Goal: Task Accomplishment & Management: Manage account settings

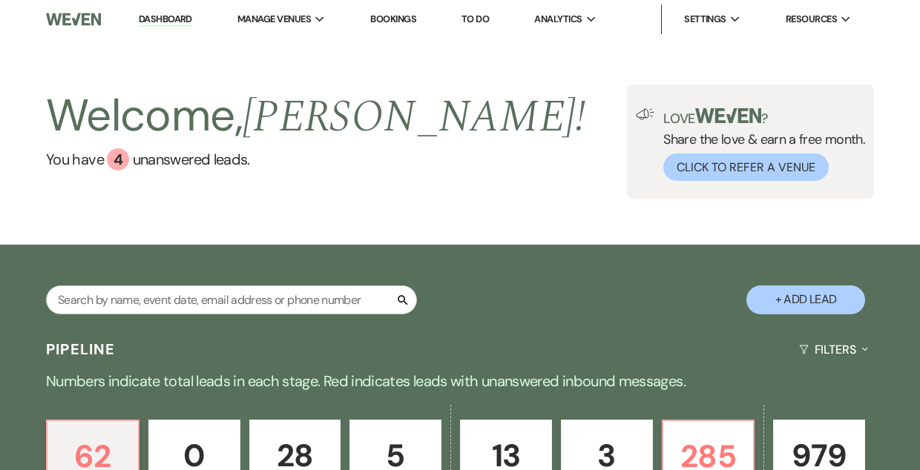
click at [389, 22] on link "Bookings" at bounding box center [393, 19] width 46 height 13
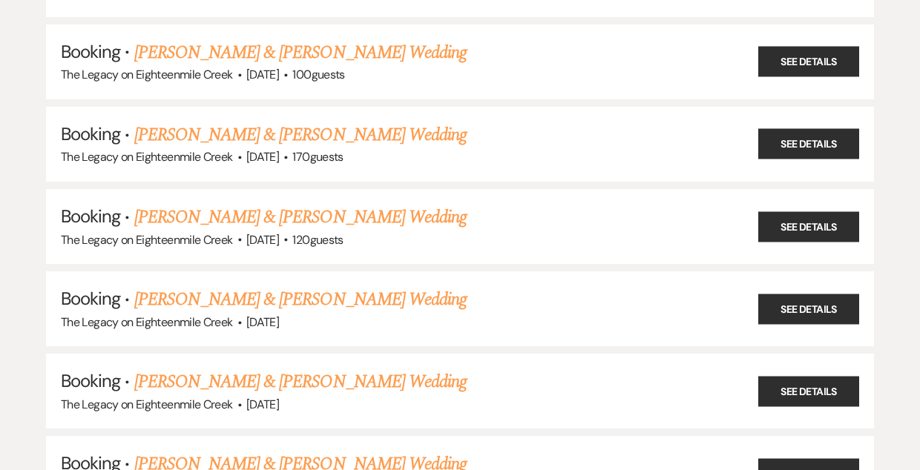
scroll to position [1886, 0]
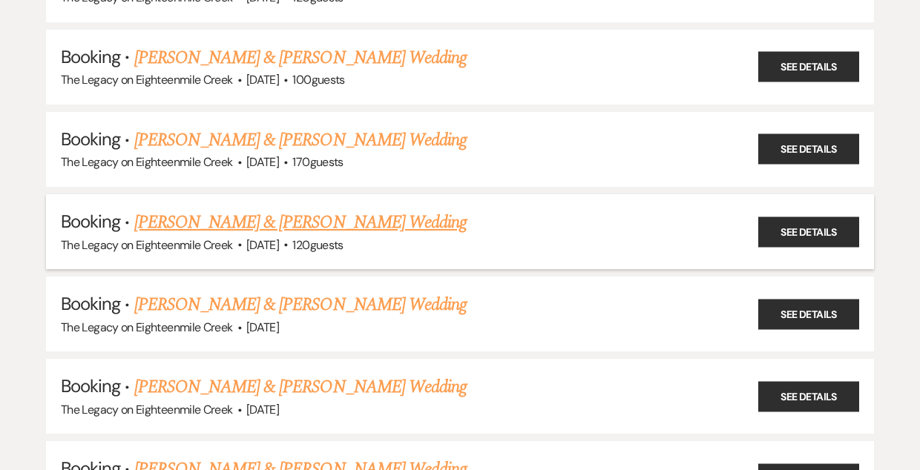
click at [334, 209] on link "[PERSON_NAME] & [PERSON_NAME] Wedding" at bounding box center [300, 222] width 332 height 27
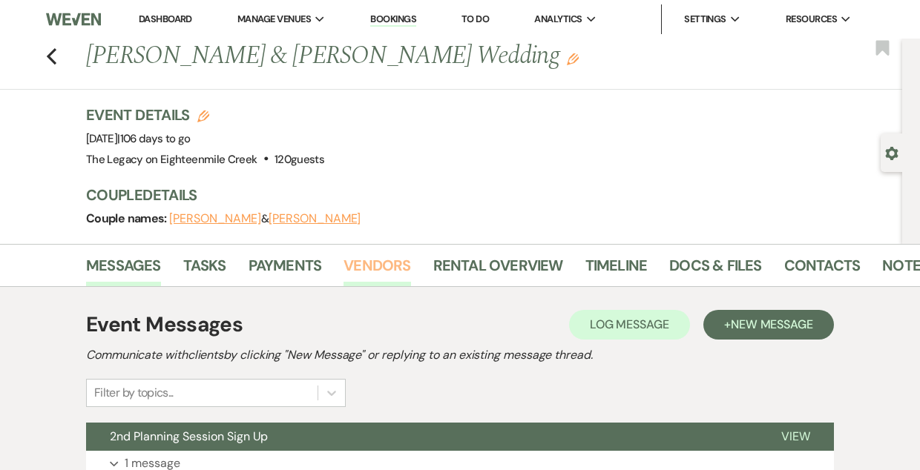
click at [372, 269] on link "Vendors" at bounding box center [377, 270] width 67 height 33
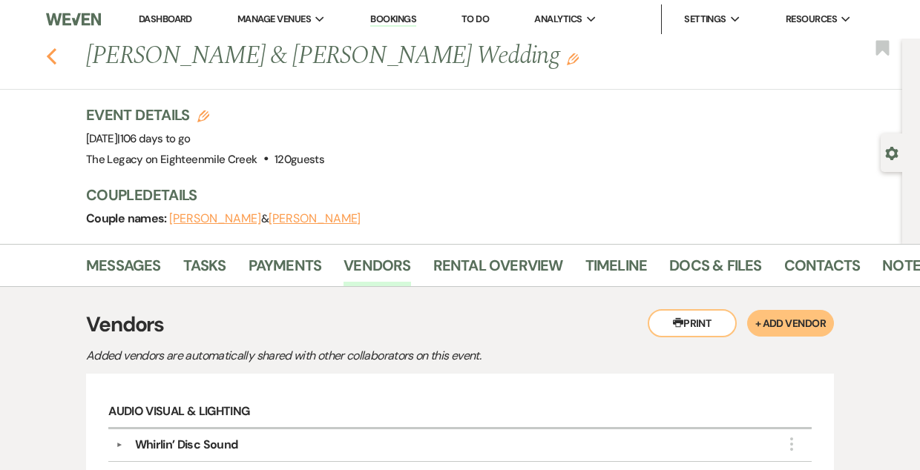
click at [47, 55] on use "button" at bounding box center [52, 56] width 10 height 16
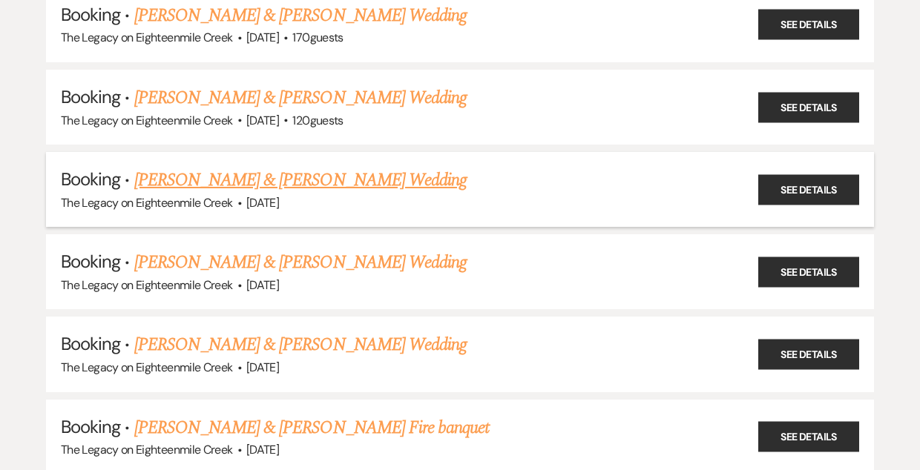
scroll to position [2028, 0]
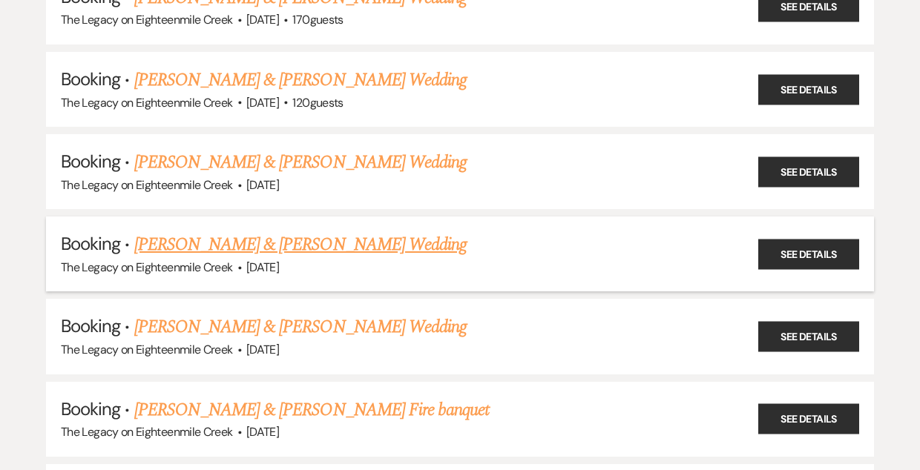
click at [340, 234] on link "[PERSON_NAME] & [PERSON_NAME] Wedding" at bounding box center [300, 244] width 332 height 27
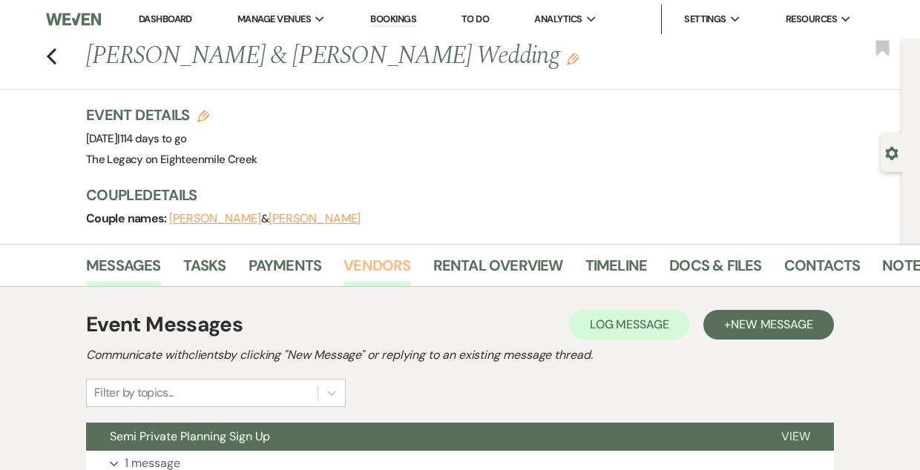
click at [369, 269] on link "Vendors" at bounding box center [377, 270] width 67 height 33
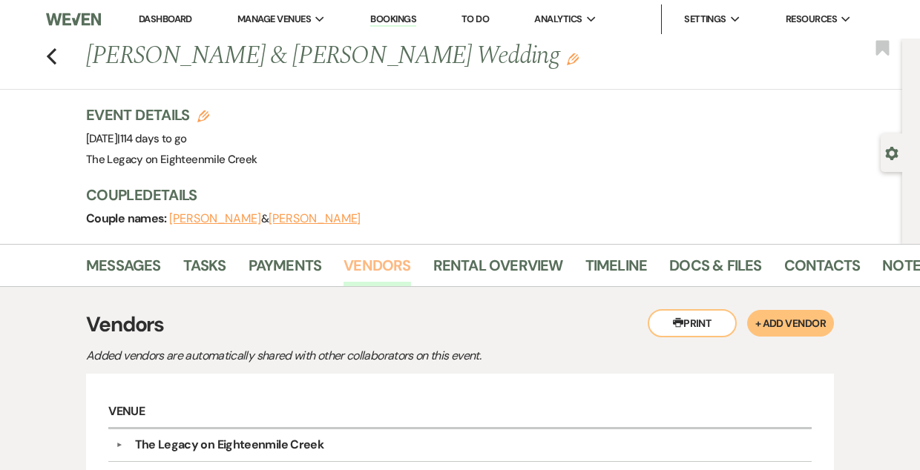
scroll to position [162, 0]
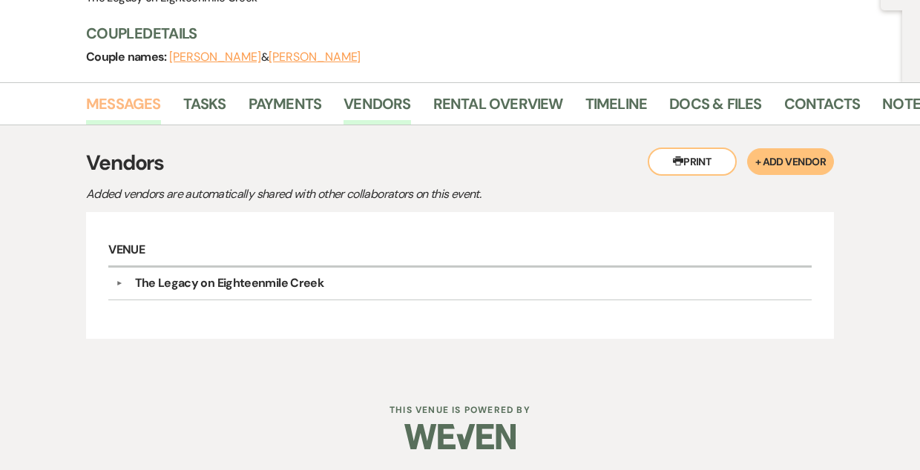
click at [119, 98] on link "Messages" at bounding box center [123, 108] width 75 height 33
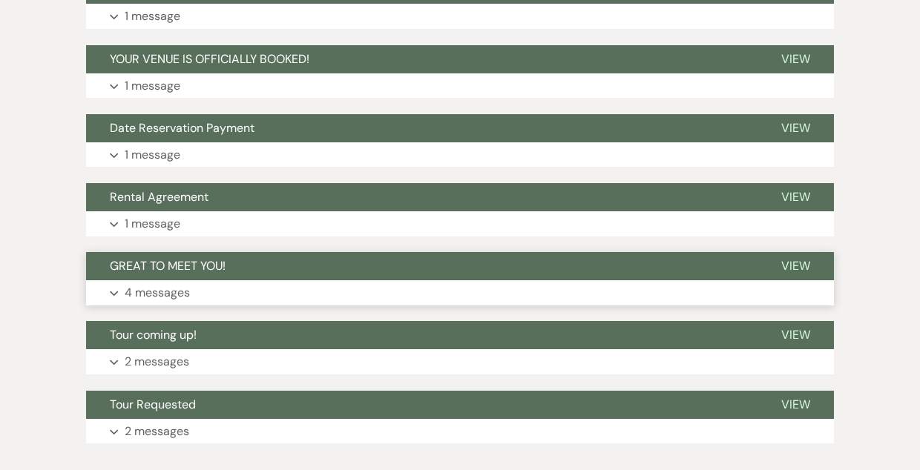
click at [393, 263] on button "GREAT TO MEET YOU!" at bounding box center [421, 266] width 671 height 28
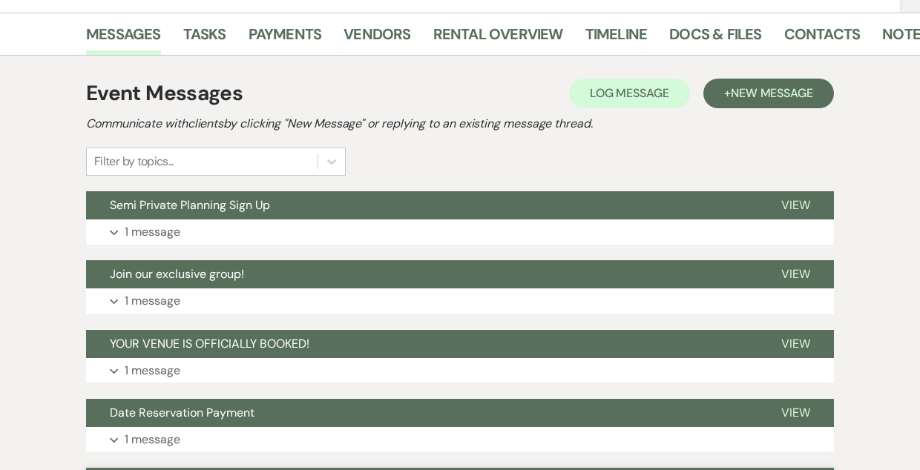
scroll to position [224, 0]
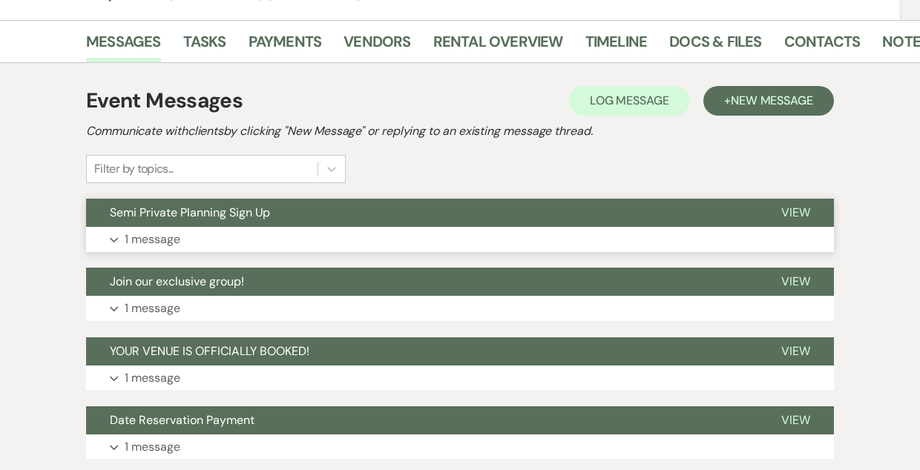
click at [409, 203] on button "Semi Private Planning Sign Up" at bounding box center [421, 213] width 671 height 28
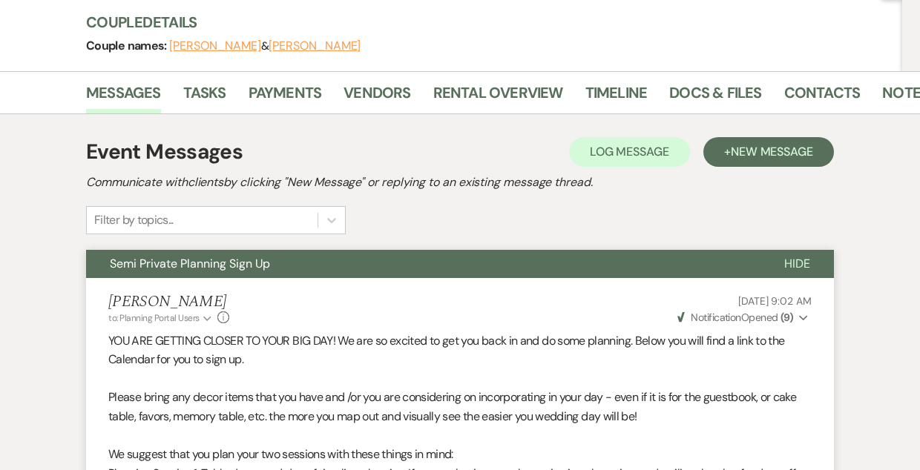
scroll to position [0, 0]
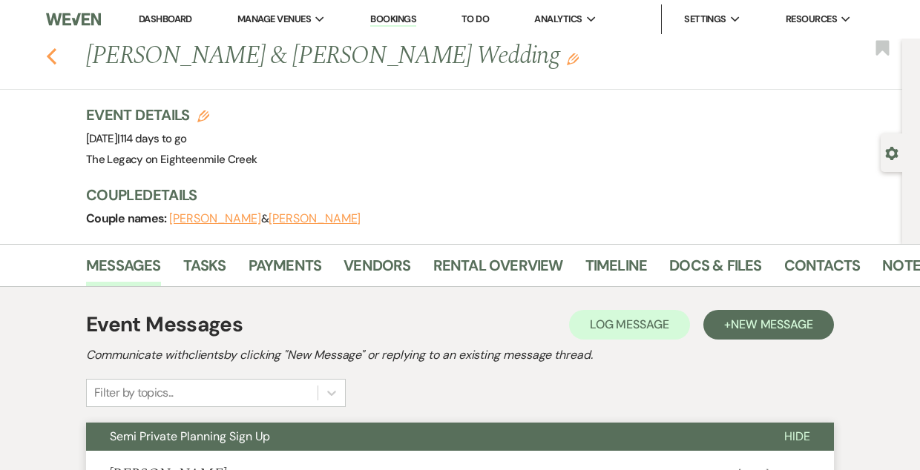
click at [49, 54] on use "button" at bounding box center [52, 56] width 10 height 16
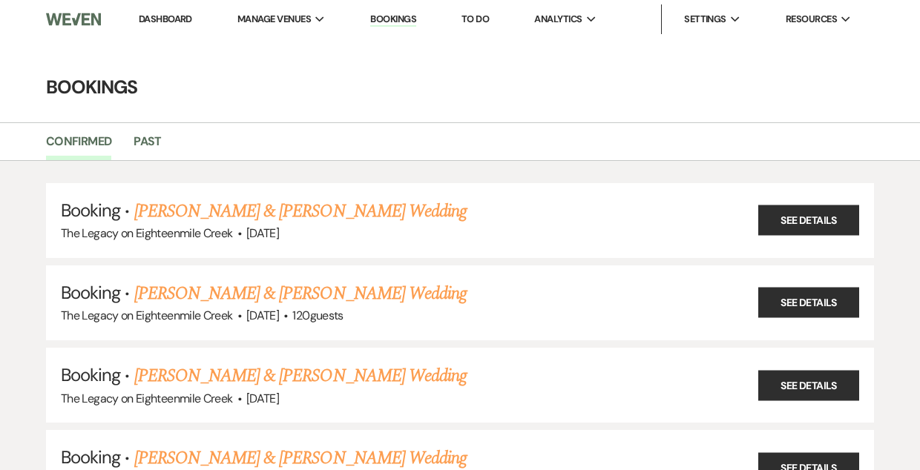
scroll to position [2028, 0]
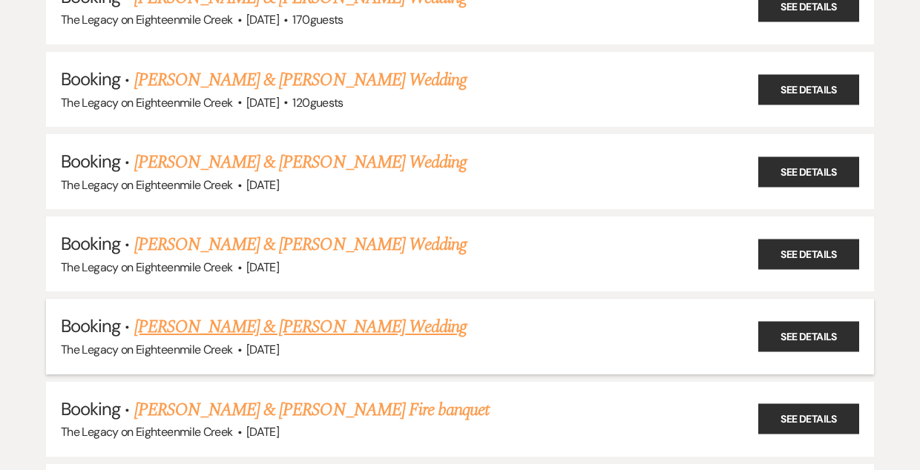
click at [334, 314] on link "[PERSON_NAME] & [PERSON_NAME] Wedding" at bounding box center [300, 327] width 332 height 27
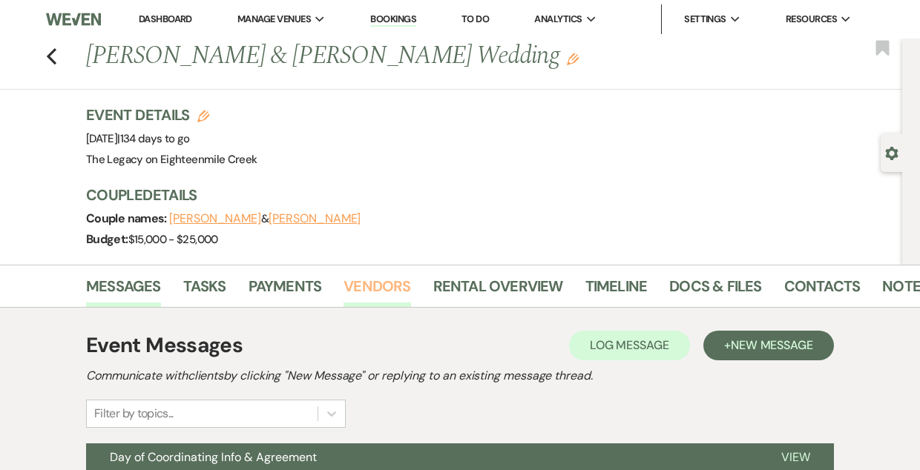
click at [355, 287] on link "Vendors" at bounding box center [377, 291] width 67 height 33
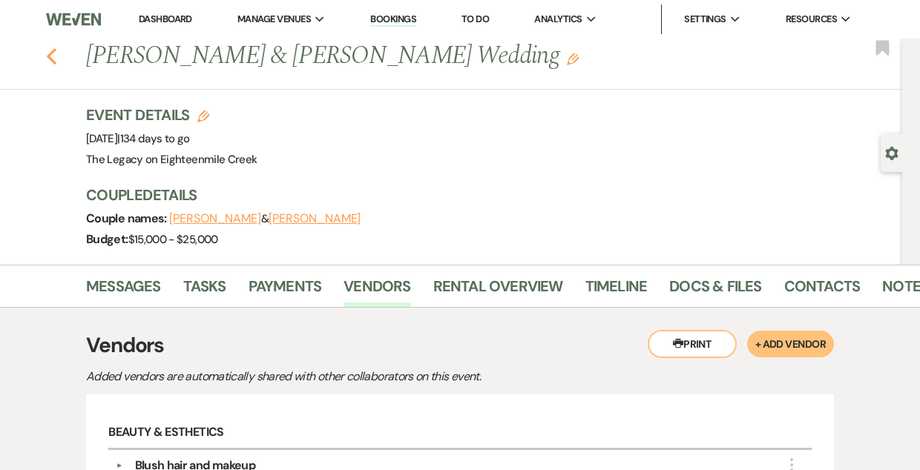
click at [51, 51] on use "button" at bounding box center [52, 56] width 10 height 16
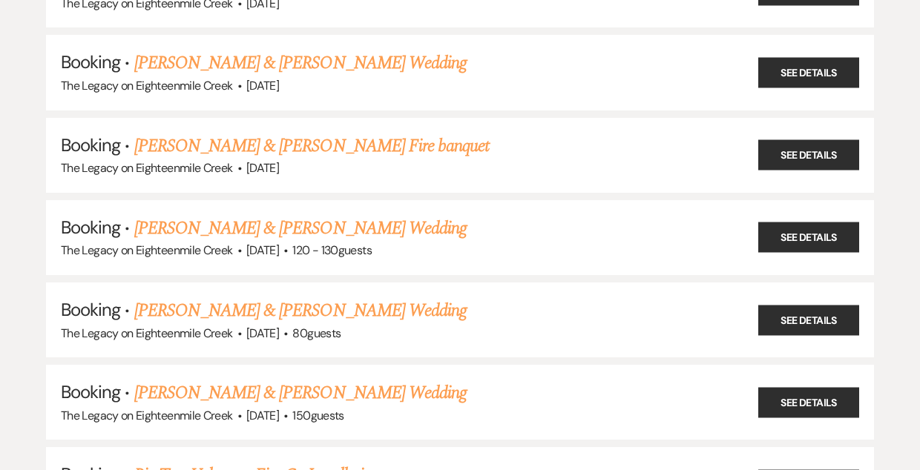
scroll to position [2293, 0]
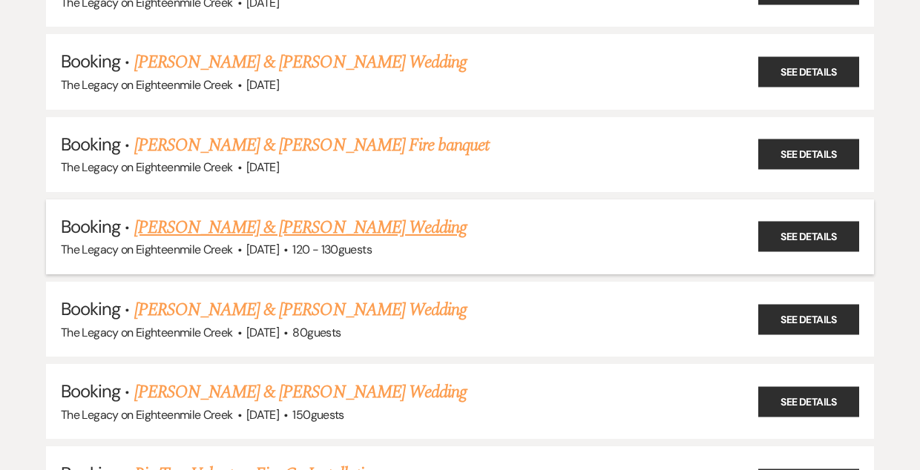
click at [323, 214] on link "[PERSON_NAME] & [PERSON_NAME] Wedding" at bounding box center [300, 227] width 332 height 27
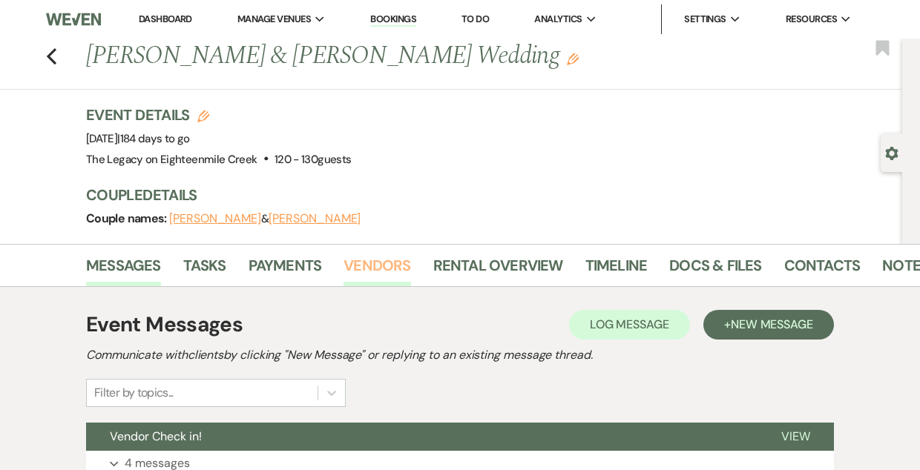
click at [393, 285] on link "Vendors" at bounding box center [377, 270] width 67 height 33
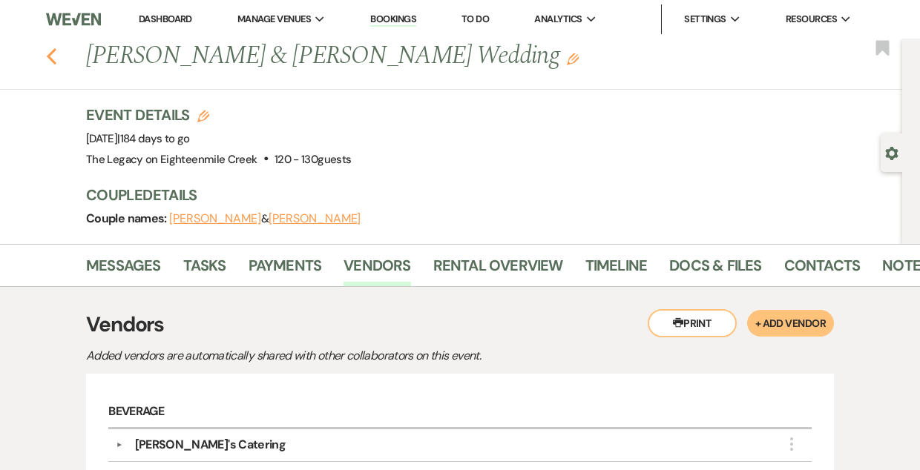
click at [55, 53] on icon "Previous" at bounding box center [51, 56] width 11 height 18
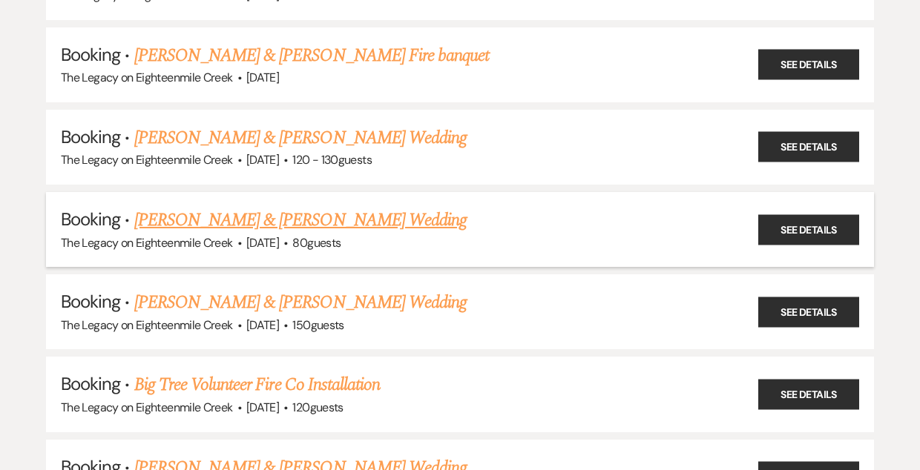
scroll to position [2448, 0]
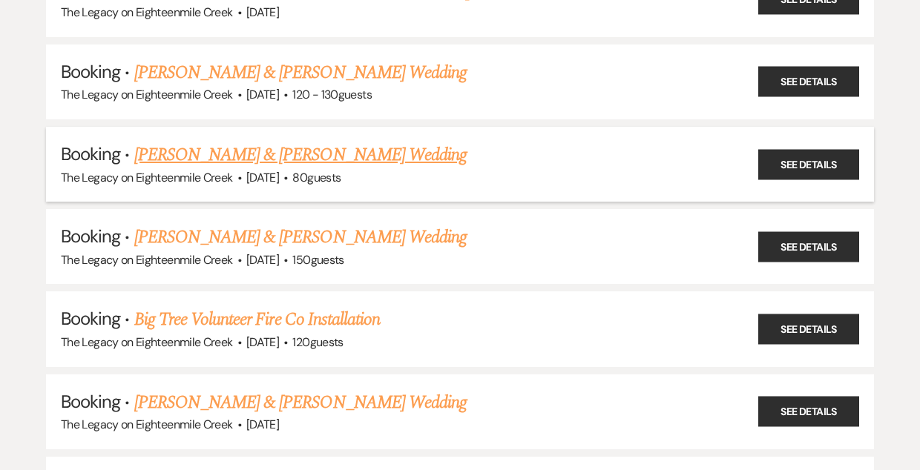
click at [306, 142] on link "[PERSON_NAME] & [PERSON_NAME] Wedding" at bounding box center [300, 155] width 332 height 27
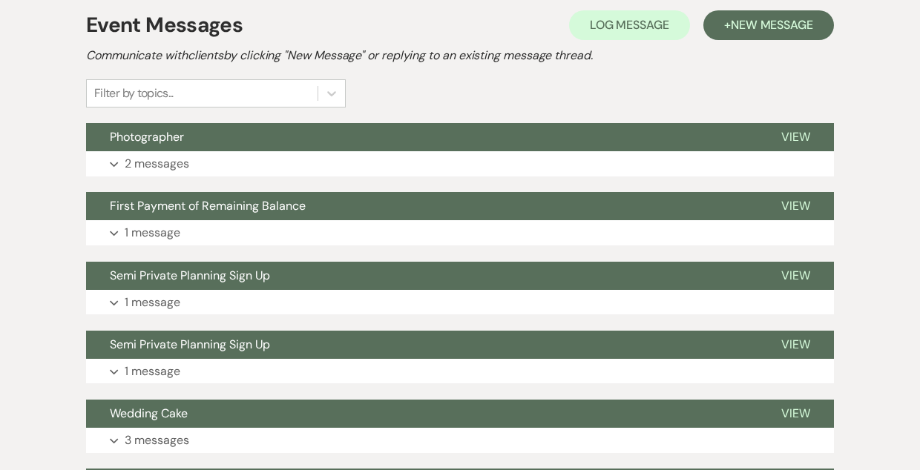
scroll to position [298, 0]
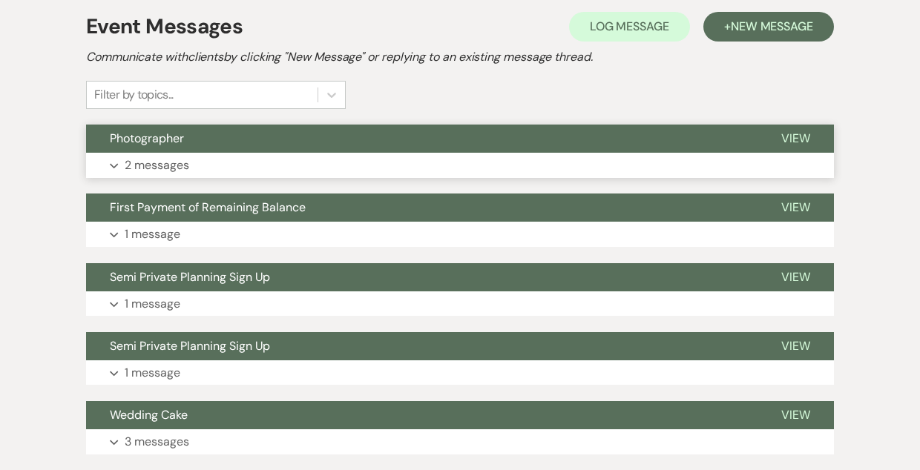
click at [382, 144] on button "Photographer" at bounding box center [421, 139] width 671 height 28
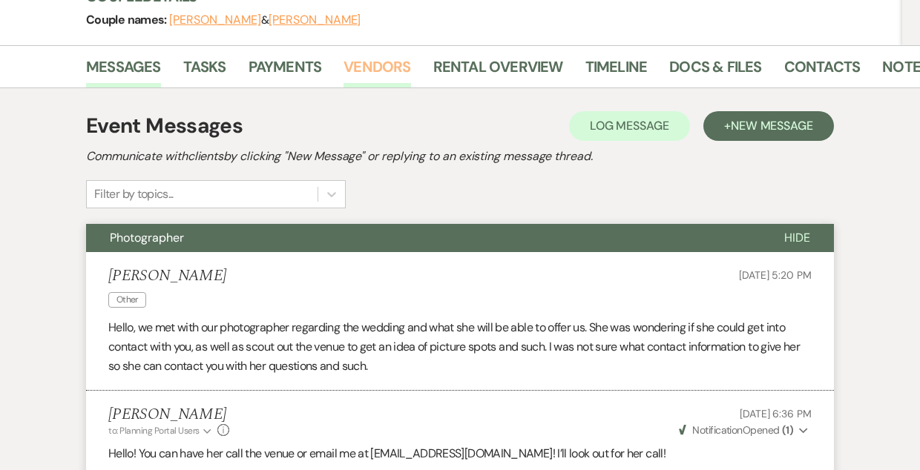
click at [373, 68] on link "Vendors" at bounding box center [377, 71] width 67 height 33
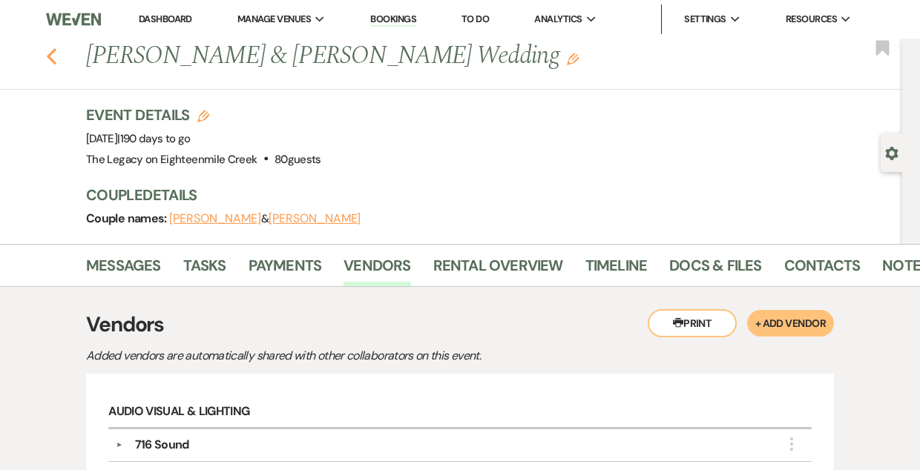
click at [53, 62] on use "button" at bounding box center [52, 56] width 10 height 16
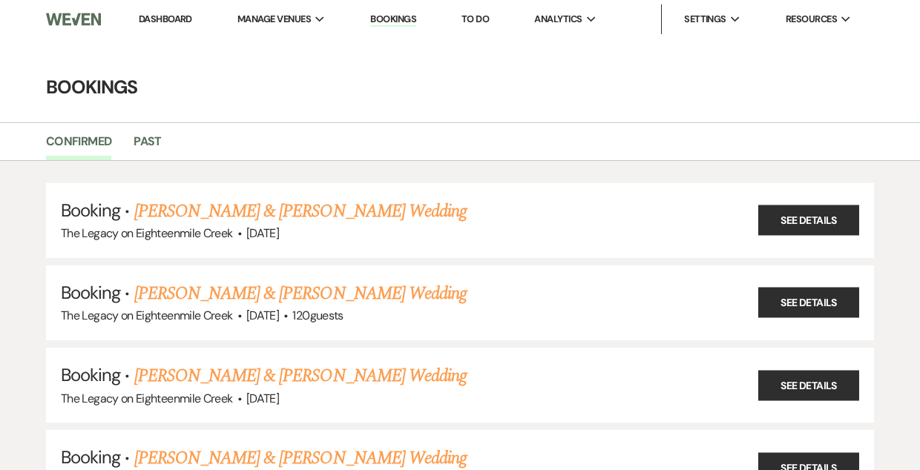
scroll to position [2448, 0]
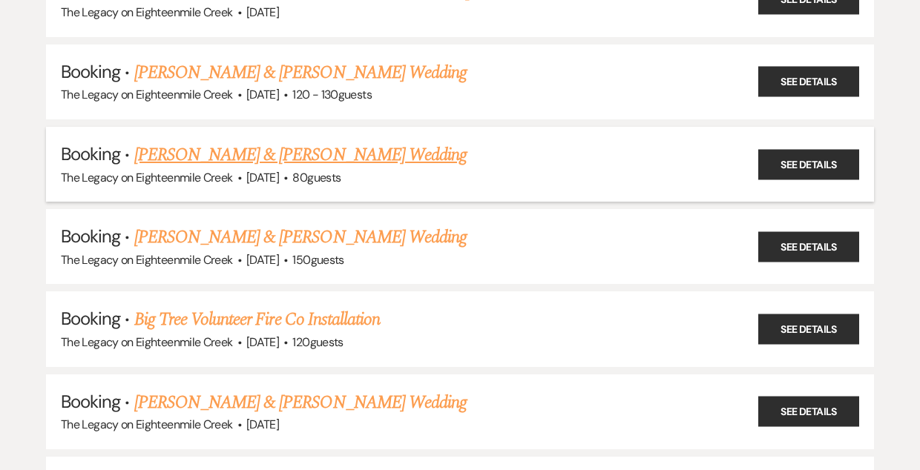
click at [336, 142] on link "[PERSON_NAME] & [PERSON_NAME] Wedding" at bounding box center [300, 155] width 332 height 27
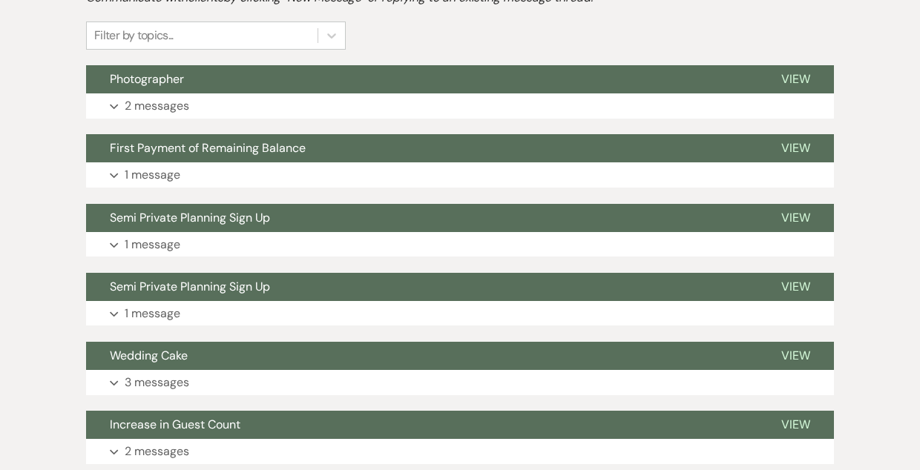
scroll to position [356, 0]
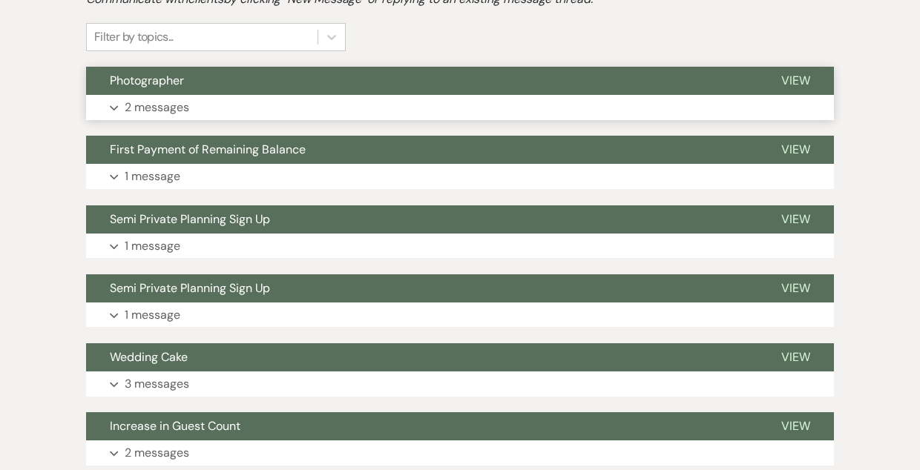
click at [359, 68] on button "Photographer" at bounding box center [421, 81] width 671 height 28
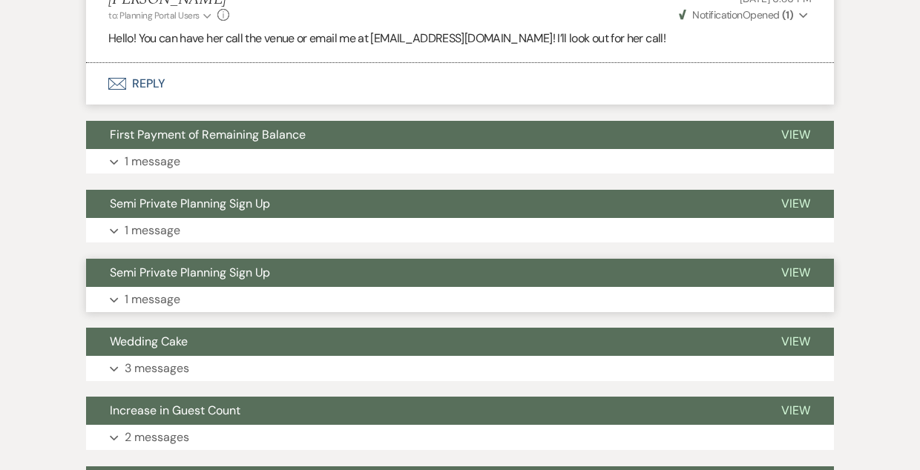
scroll to position [787, 0]
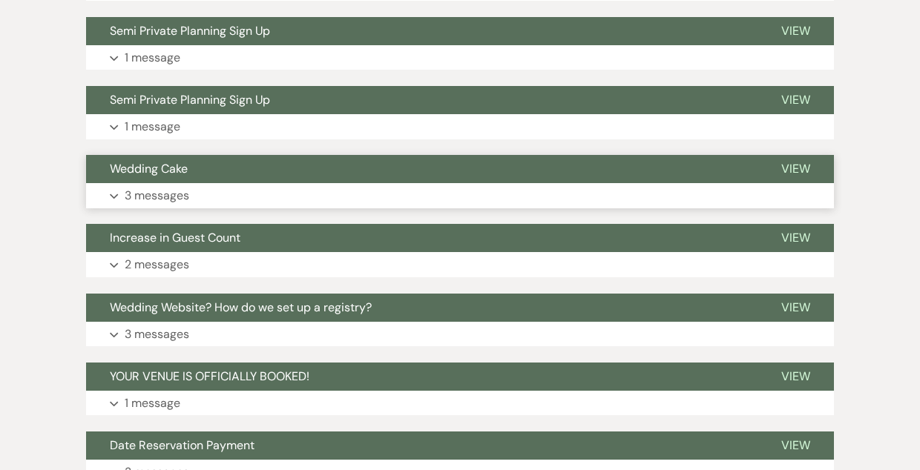
click at [401, 170] on button "Wedding Cake" at bounding box center [421, 169] width 671 height 28
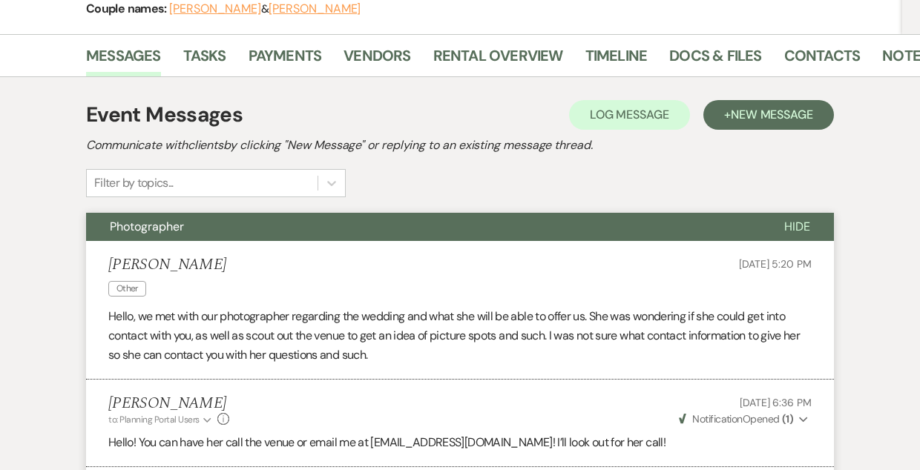
scroll to position [0, 0]
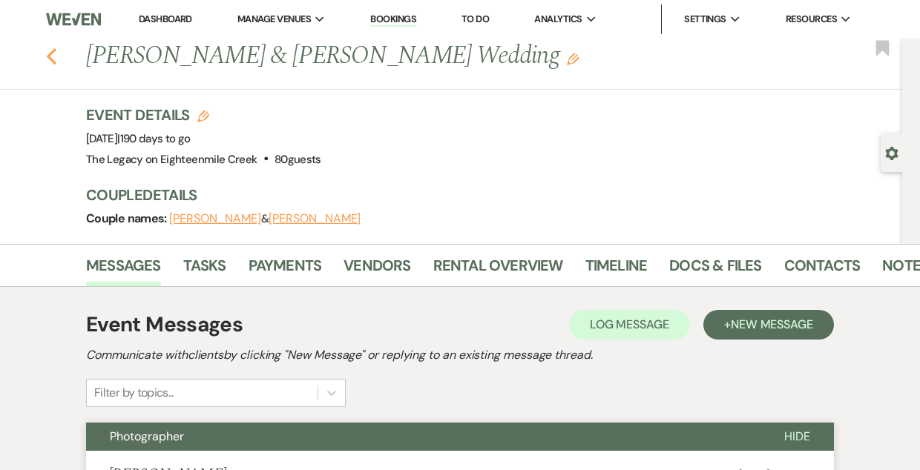
click at [49, 61] on icon "Previous" at bounding box center [51, 56] width 11 height 18
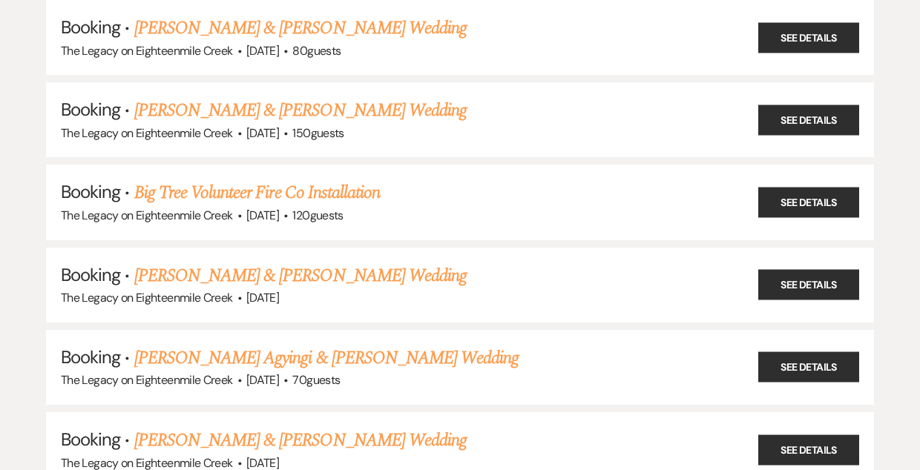
scroll to position [2576, 0]
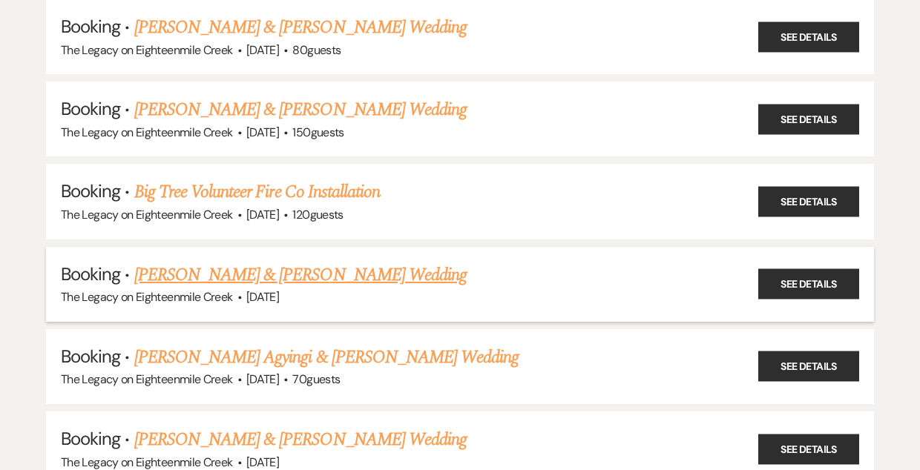
click at [323, 262] on link "[PERSON_NAME] & [PERSON_NAME] Wedding" at bounding box center [300, 275] width 332 height 27
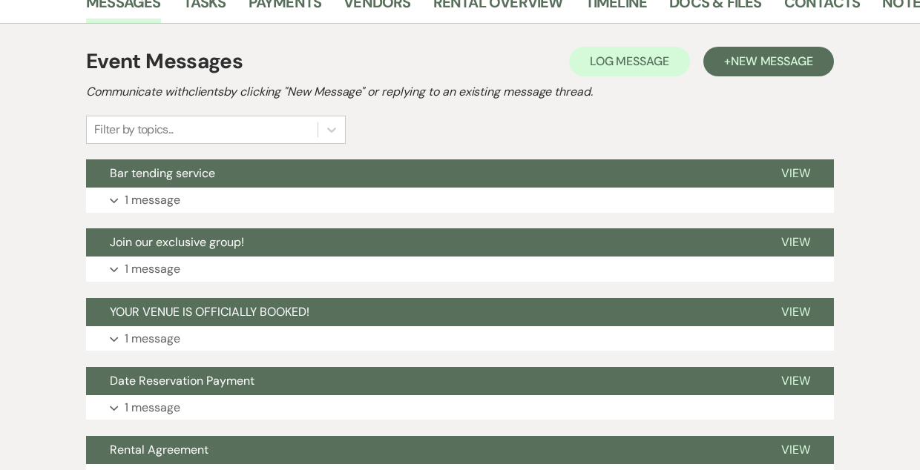
scroll to position [268, 0]
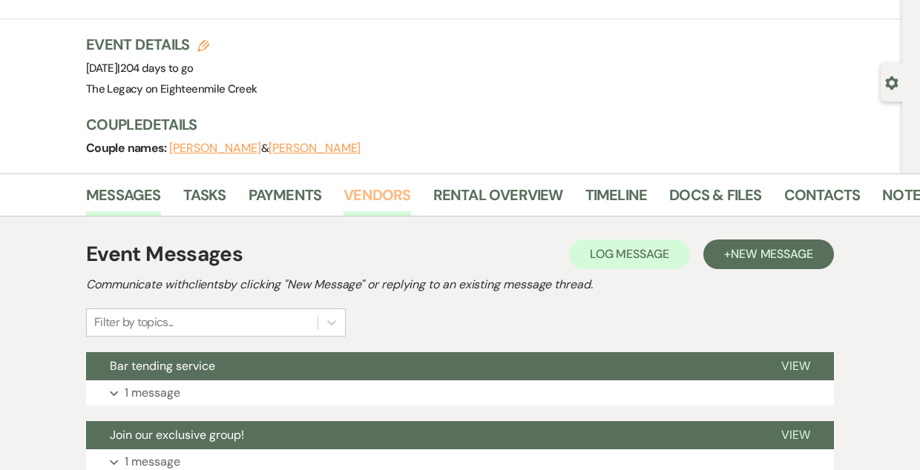
click at [377, 186] on link "Vendors" at bounding box center [377, 199] width 67 height 33
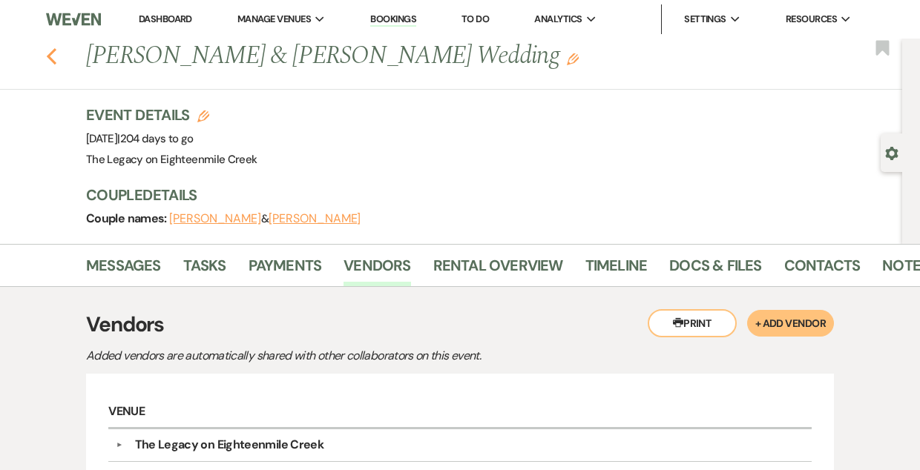
click at [52, 56] on icon "Previous" at bounding box center [51, 56] width 11 height 18
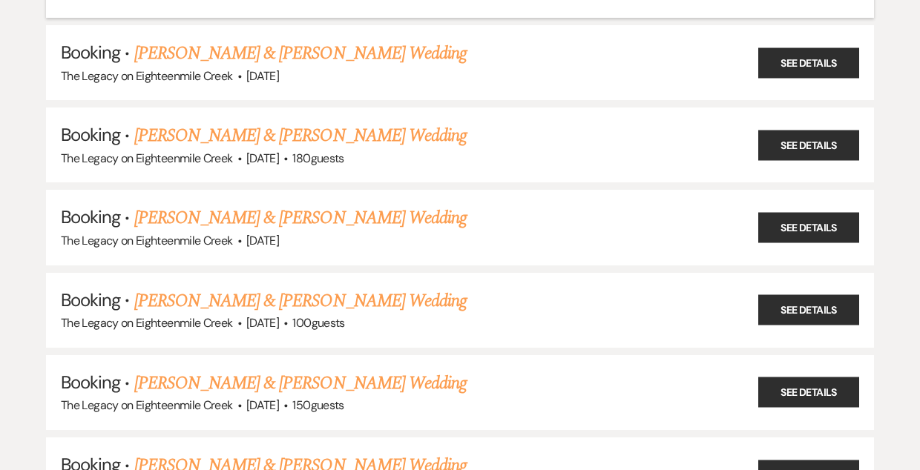
scroll to position [3000, 0]
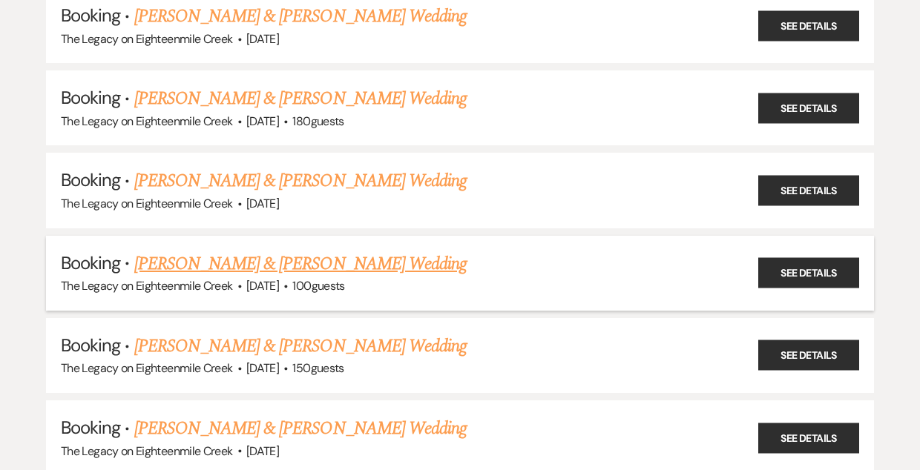
click at [338, 251] on link "[PERSON_NAME] & [PERSON_NAME] Wedding" at bounding box center [300, 264] width 332 height 27
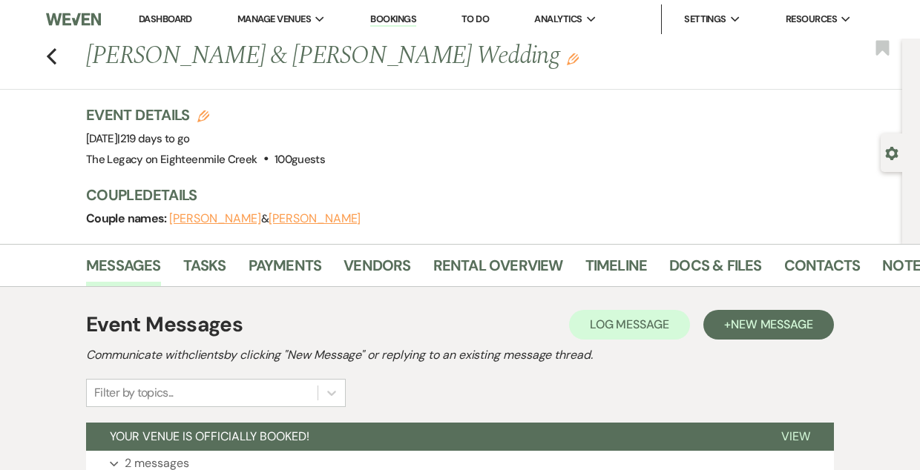
scroll to position [139, 0]
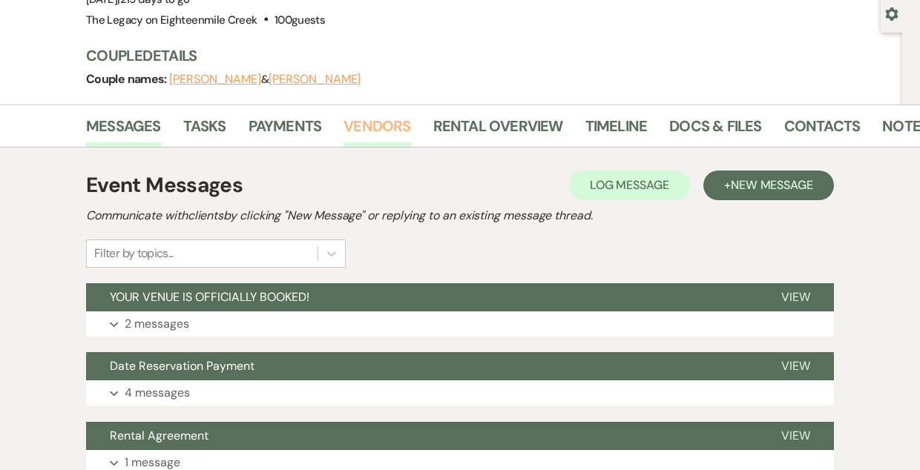
click at [369, 126] on link "Vendors" at bounding box center [377, 130] width 67 height 33
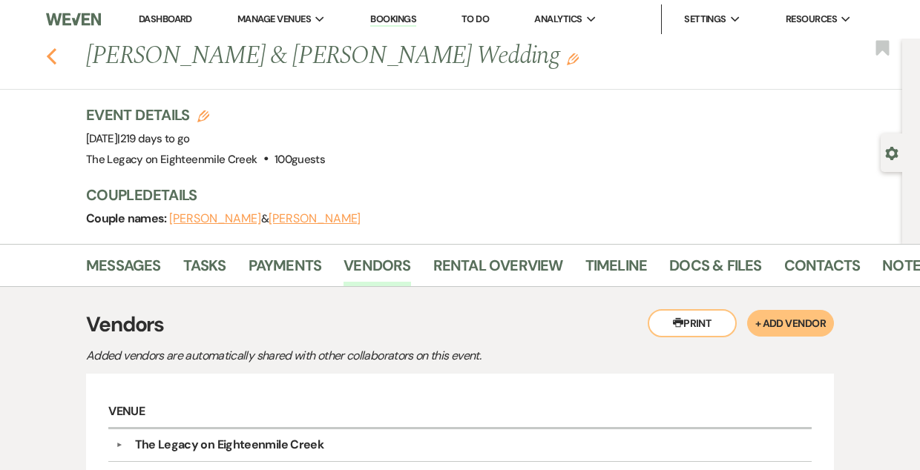
click at [53, 57] on icon "Previous" at bounding box center [51, 56] width 11 height 18
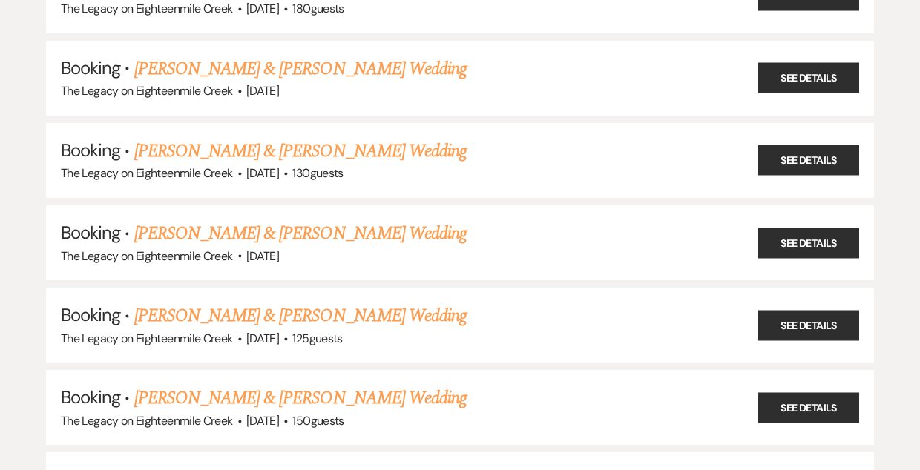
scroll to position [4513, 0]
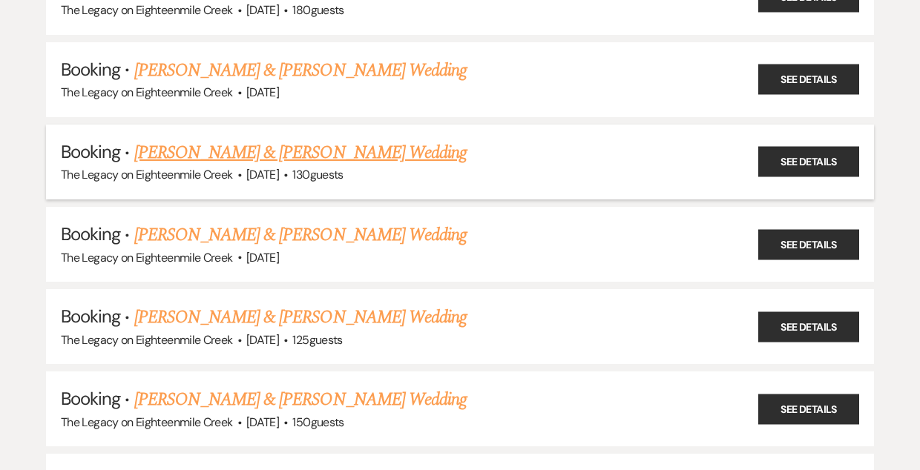
click at [261, 139] on link "[PERSON_NAME] & [PERSON_NAME] Wedding" at bounding box center [300, 152] width 332 height 27
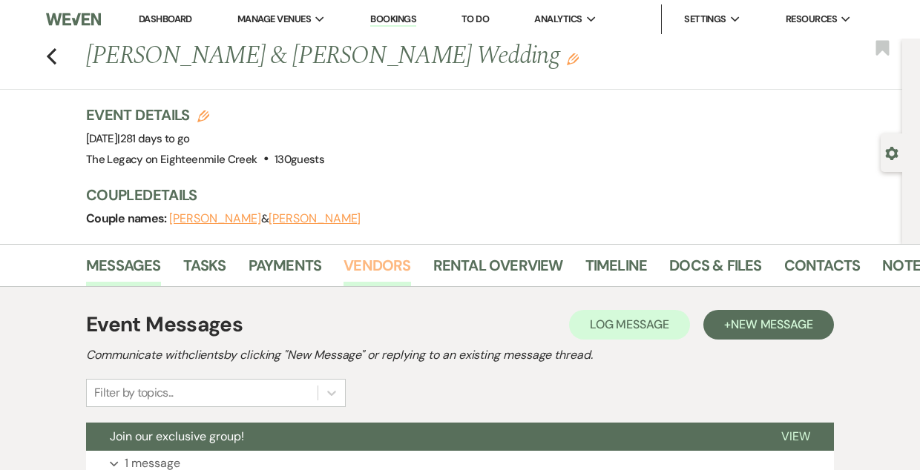
click at [377, 263] on link "Vendors" at bounding box center [377, 270] width 67 height 33
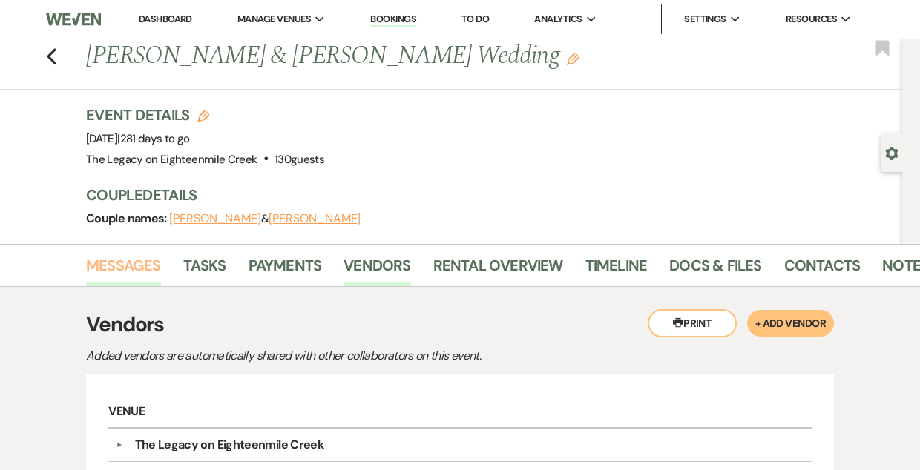
click at [110, 264] on link "Messages" at bounding box center [123, 270] width 75 height 33
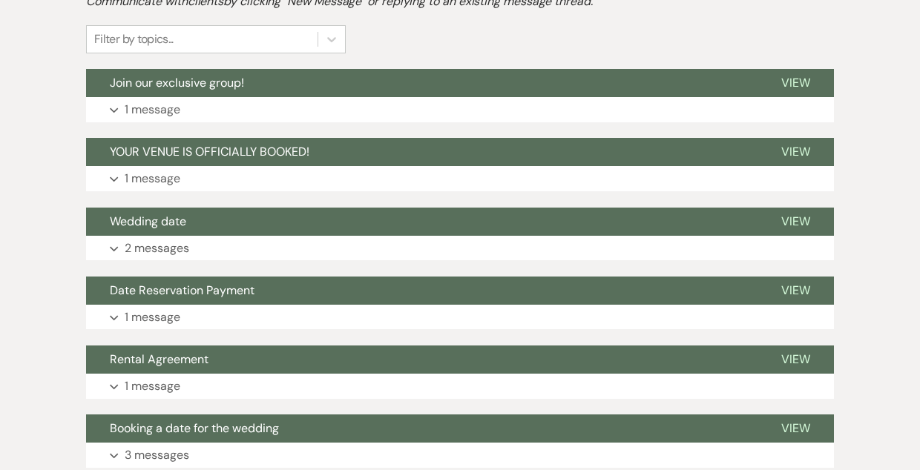
scroll to position [355, 0]
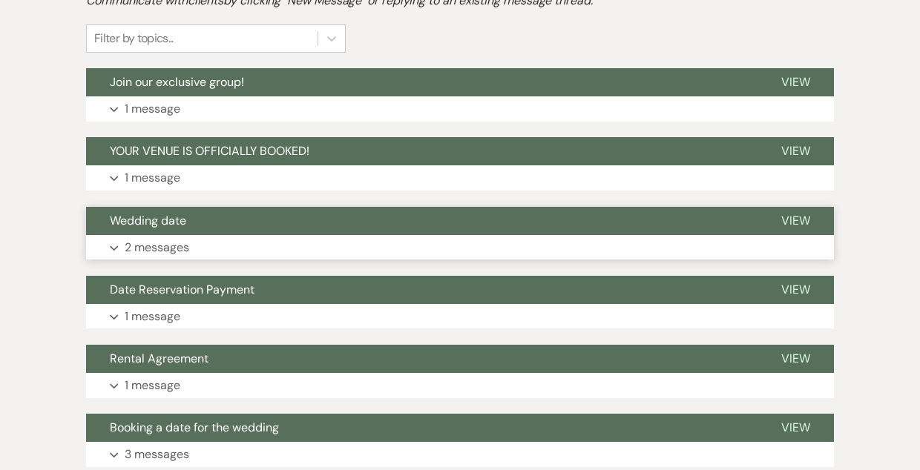
click at [368, 216] on button "Wedding date" at bounding box center [421, 221] width 671 height 28
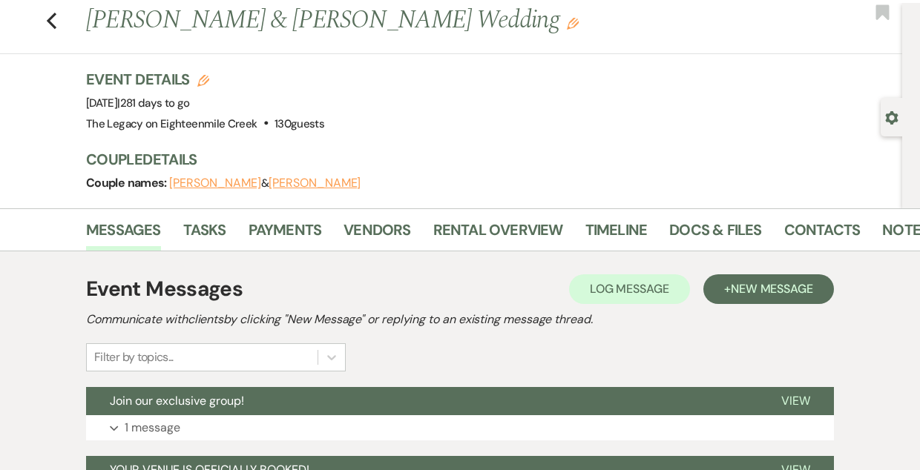
scroll to position [0, 0]
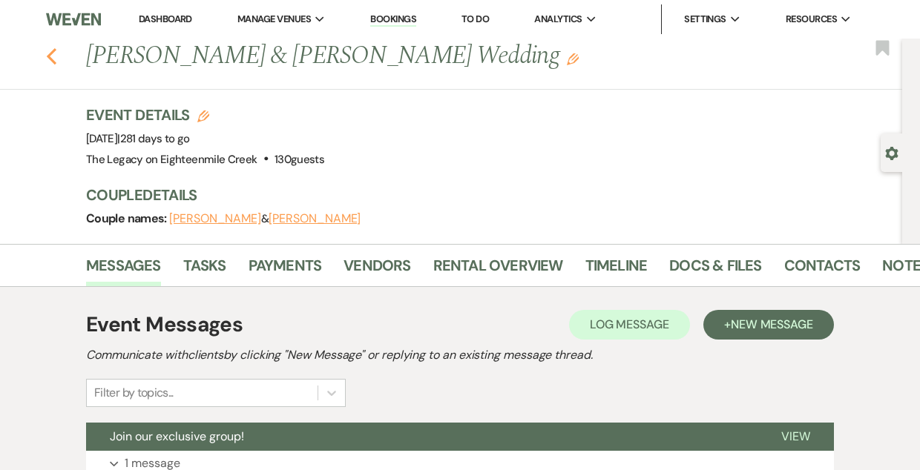
click at [53, 53] on icon "Previous" at bounding box center [51, 56] width 11 height 18
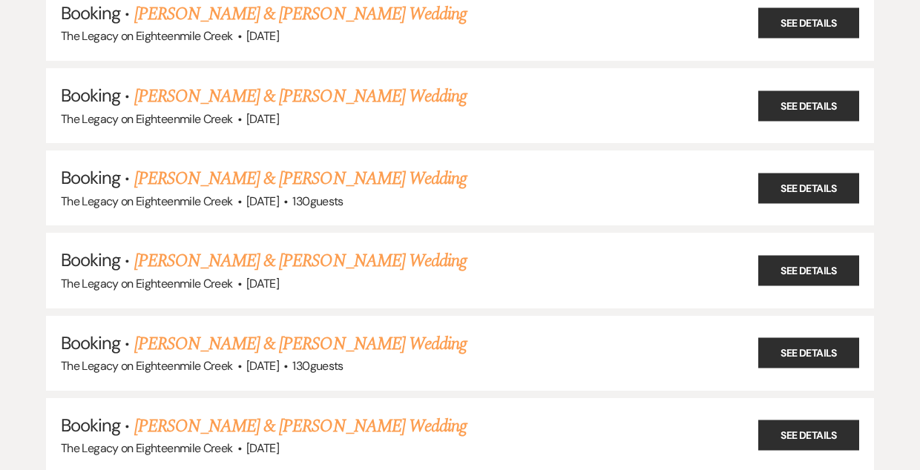
scroll to position [6469, 0]
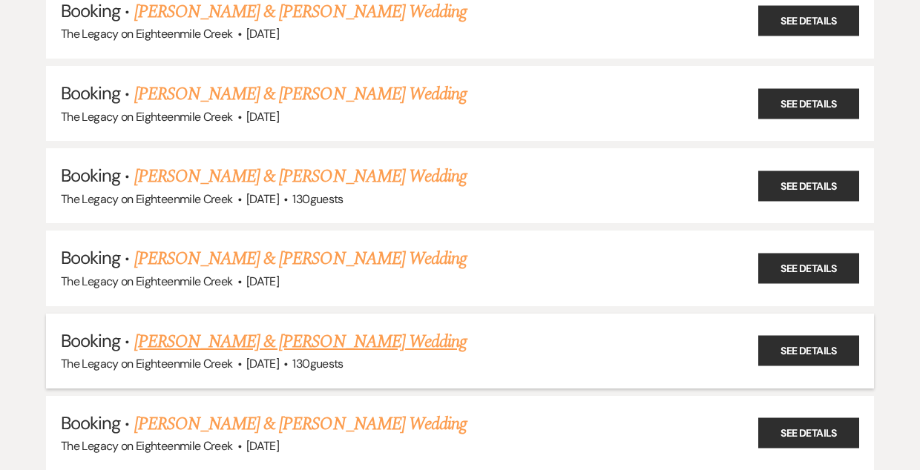
click at [256, 329] on link "[PERSON_NAME] & [PERSON_NAME] Wedding" at bounding box center [300, 342] width 332 height 27
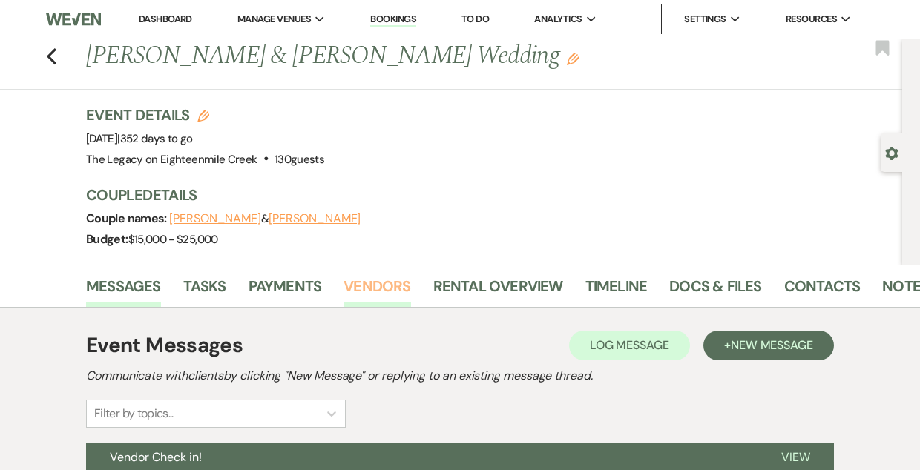
click at [372, 283] on link "Vendors" at bounding box center [377, 291] width 67 height 33
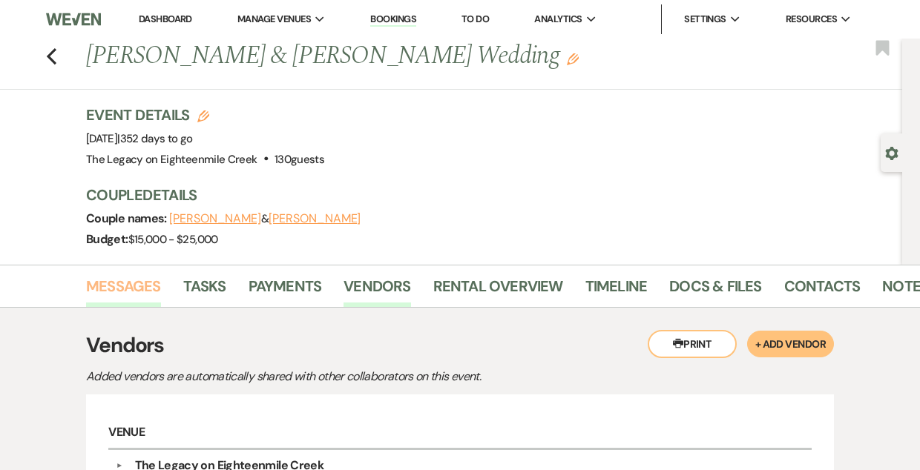
click at [117, 288] on link "Messages" at bounding box center [123, 291] width 75 height 33
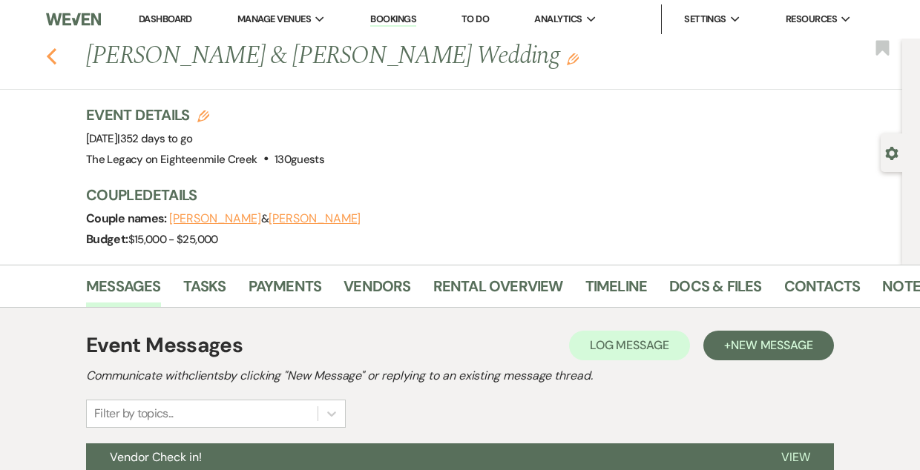
click at [50, 54] on use "button" at bounding box center [52, 56] width 10 height 16
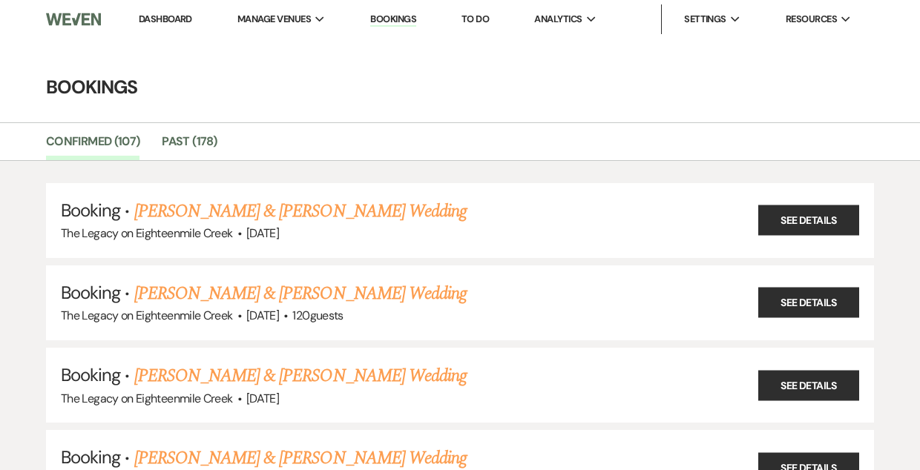
click at [157, 20] on link "Dashboard" at bounding box center [165, 19] width 53 height 13
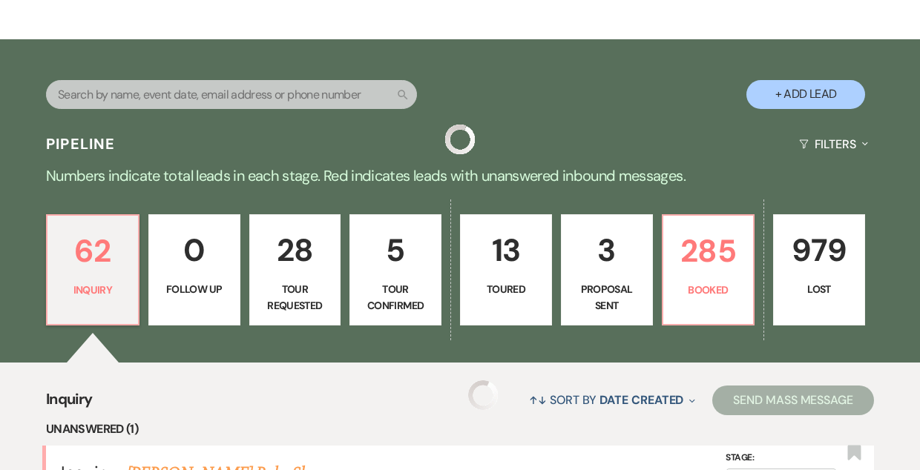
scroll to position [207, 0]
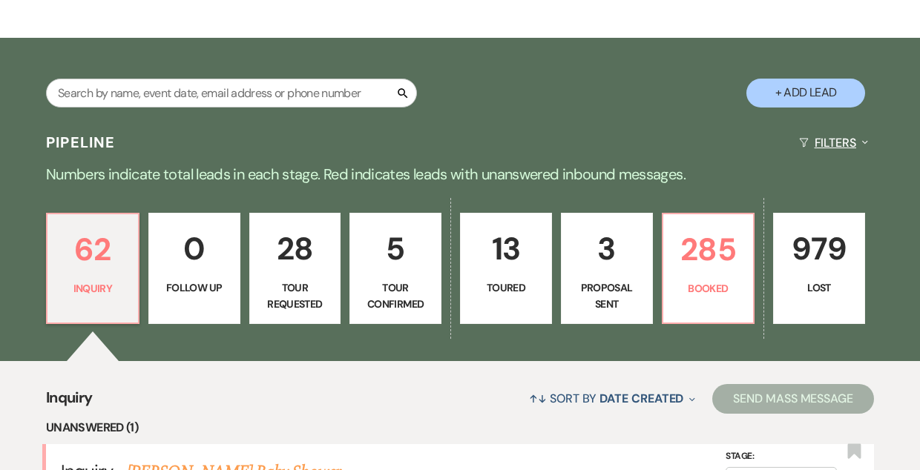
click at [833, 145] on button "Filters Expand" at bounding box center [833, 142] width 81 height 39
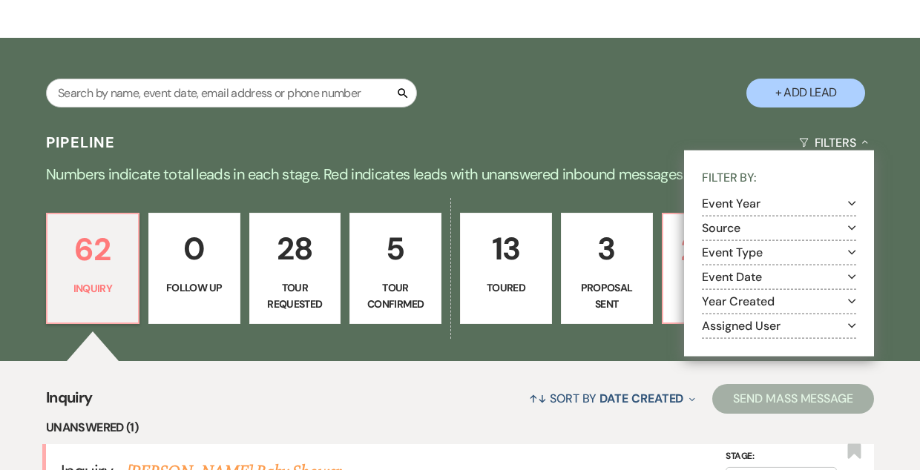
click at [763, 201] on button "Event Year Expand" at bounding box center [779, 203] width 154 height 12
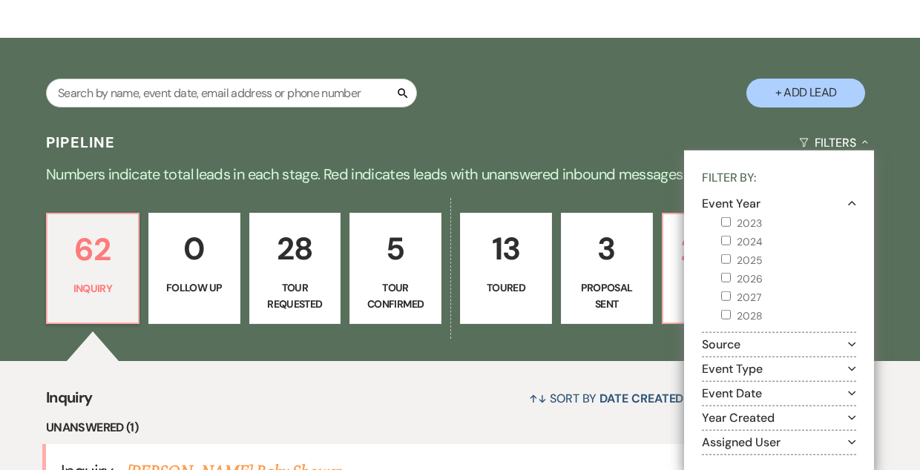
click at [726, 281] on input "2026" at bounding box center [726, 278] width 10 height 10
checkbox input "true"
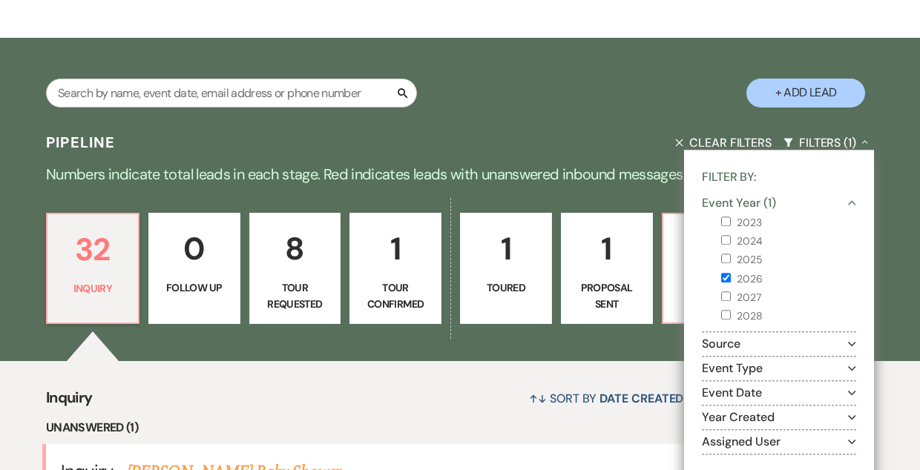
click at [557, 107] on div "Search + Add Lead" at bounding box center [460, 82] width 920 height 74
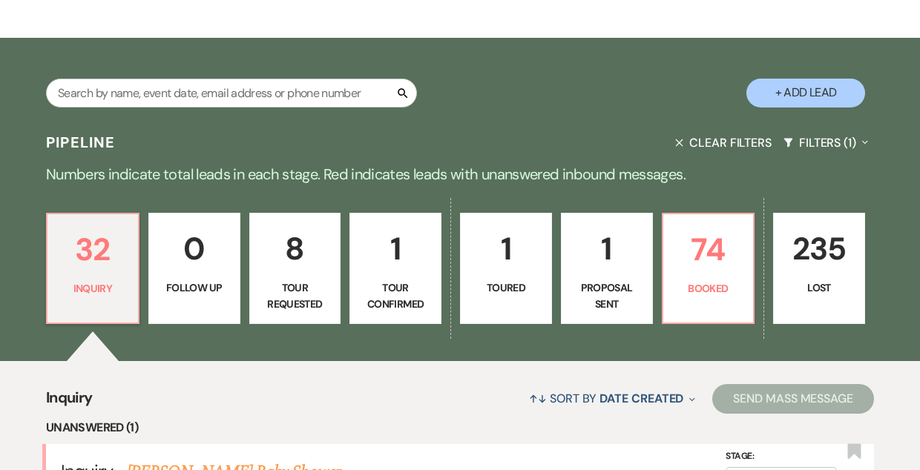
click at [591, 292] on p "Proposal Sent" at bounding box center [607, 296] width 73 height 33
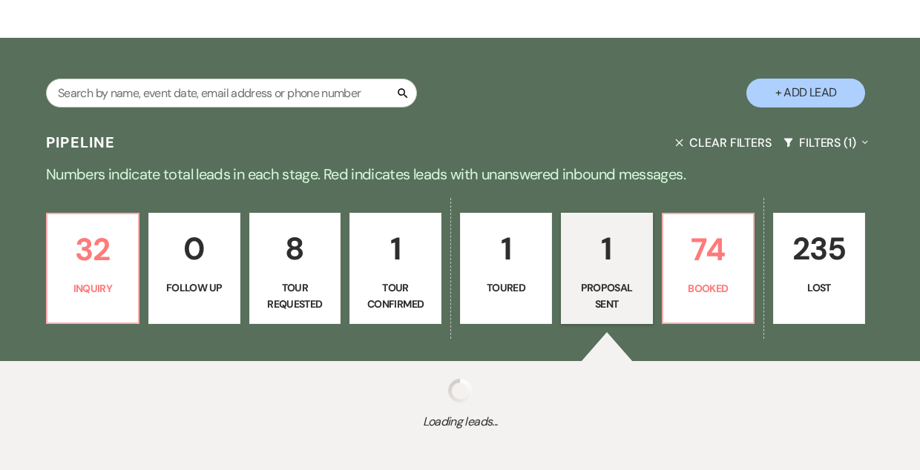
select select "6"
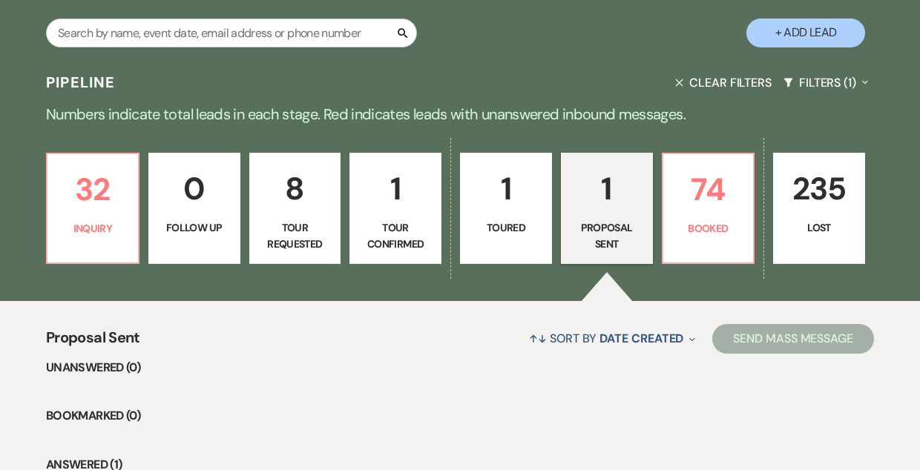
scroll to position [264, 0]
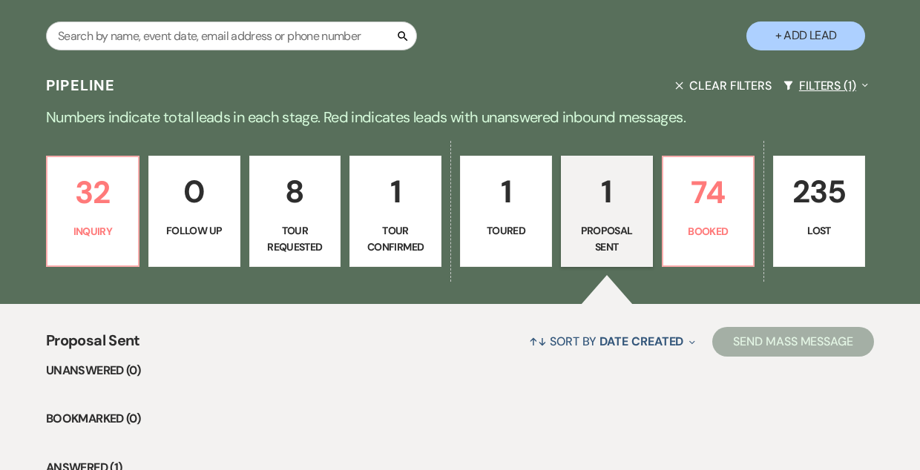
click at [812, 85] on button "Filters (1) Expand" at bounding box center [826, 85] width 96 height 39
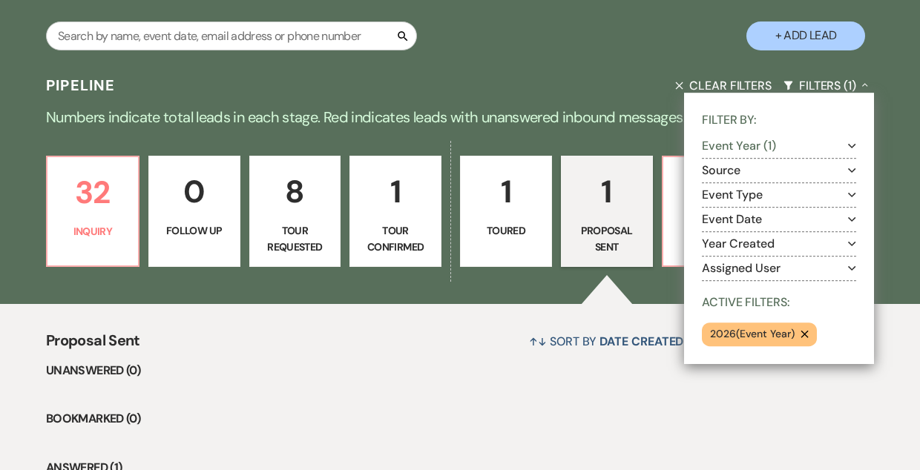
click at [754, 142] on button "Event Year (1) Expand" at bounding box center [779, 146] width 154 height 12
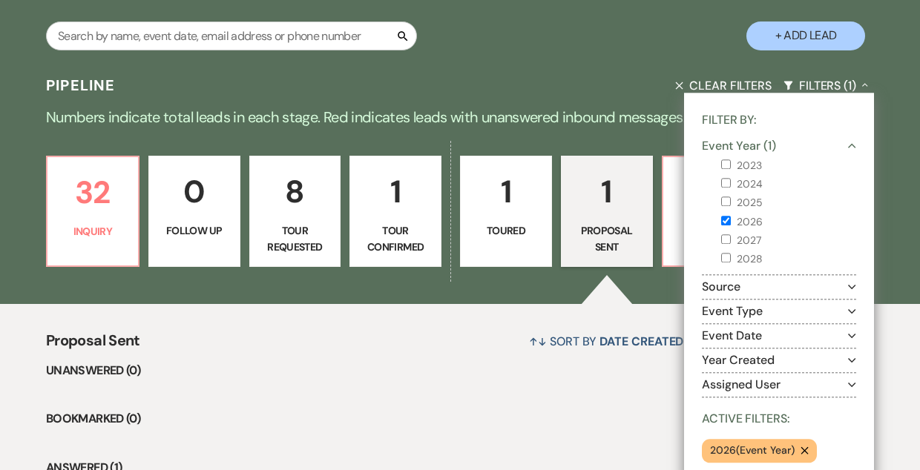
click at [725, 223] on input "2026" at bounding box center [726, 221] width 10 height 10
checkbox input "false"
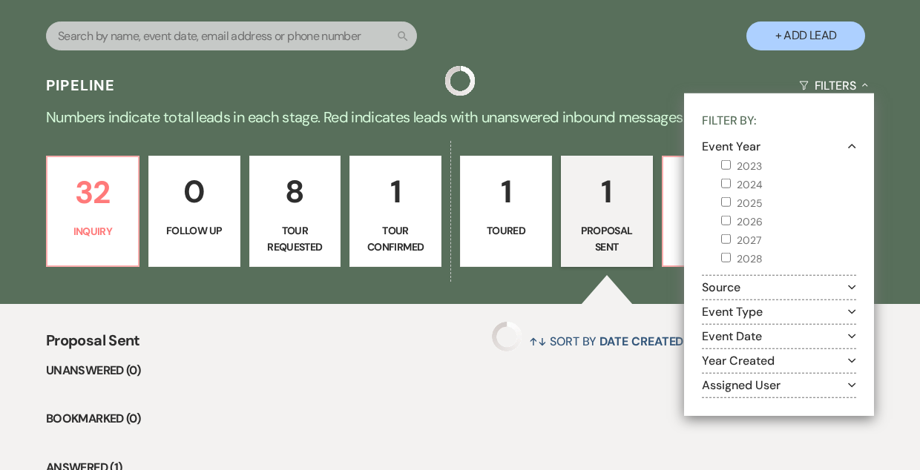
select select "6"
click at [725, 200] on input "2025" at bounding box center [726, 202] width 10 height 10
checkbox input "true"
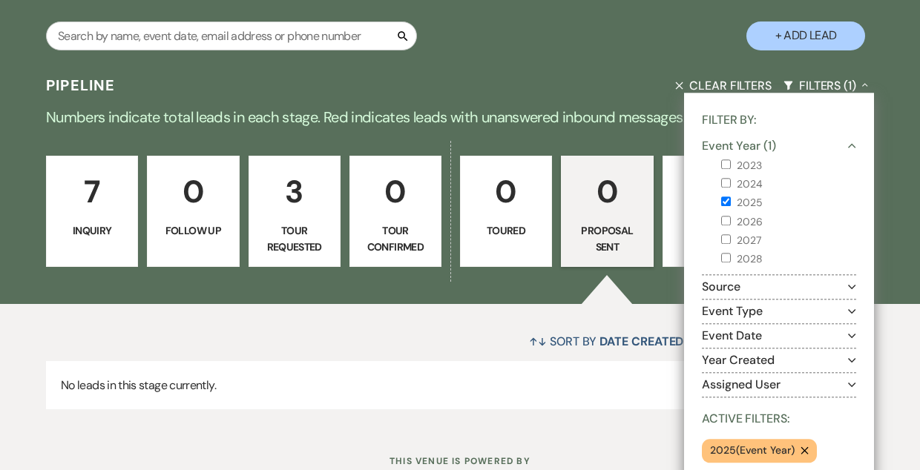
click at [613, 52] on div "Search + Add Lead" at bounding box center [460, 25] width 920 height 74
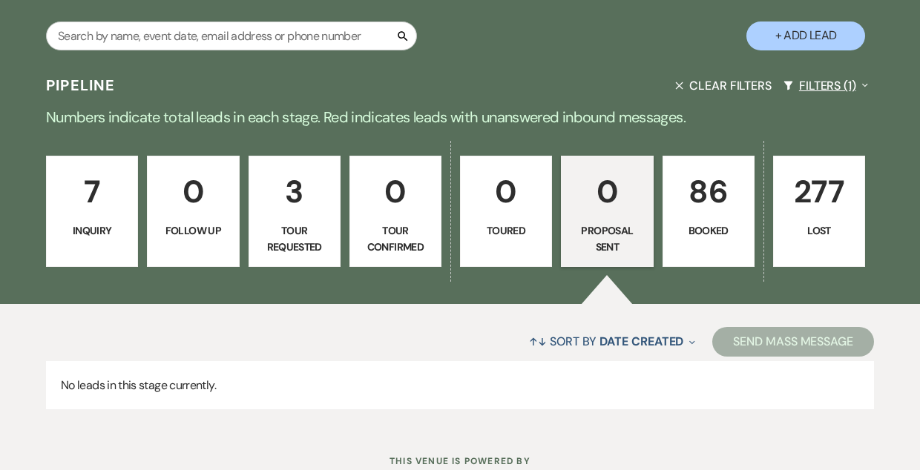
click at [820, 92] on button "Filters (1) Expand" at bounding box center [826, 85] width 96 height 39
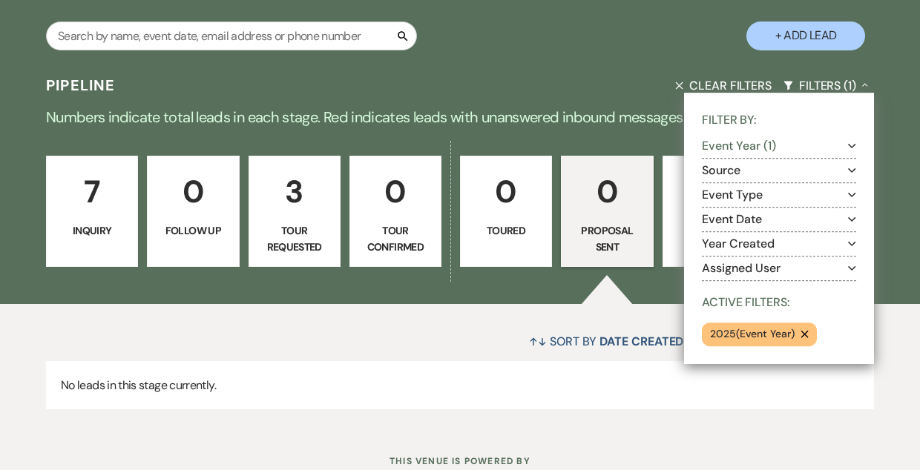
click at [766, 142] on button "Event Year (1) Expand" at bounding box center [779, 146] width 154 height 12
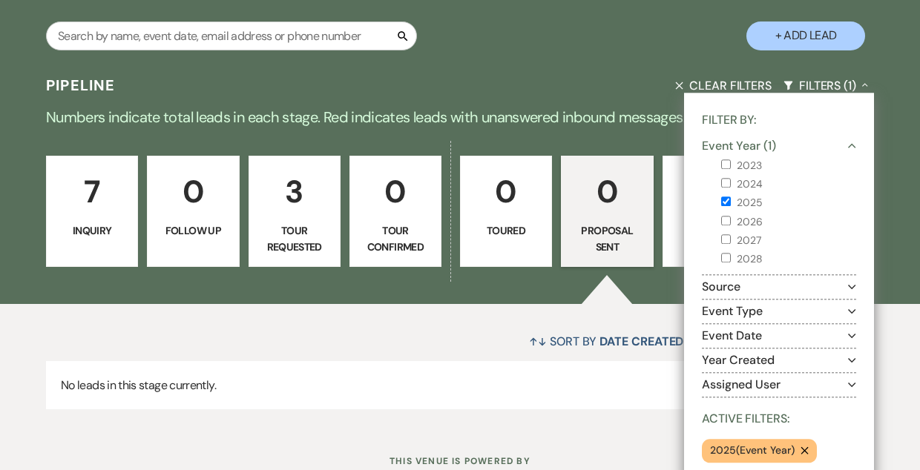
click at [607, 124] on p "Numbers indicate total leads in each stage. Red indicates leads with unanswered…" at bounding box center [460, 117] width 920 height 24
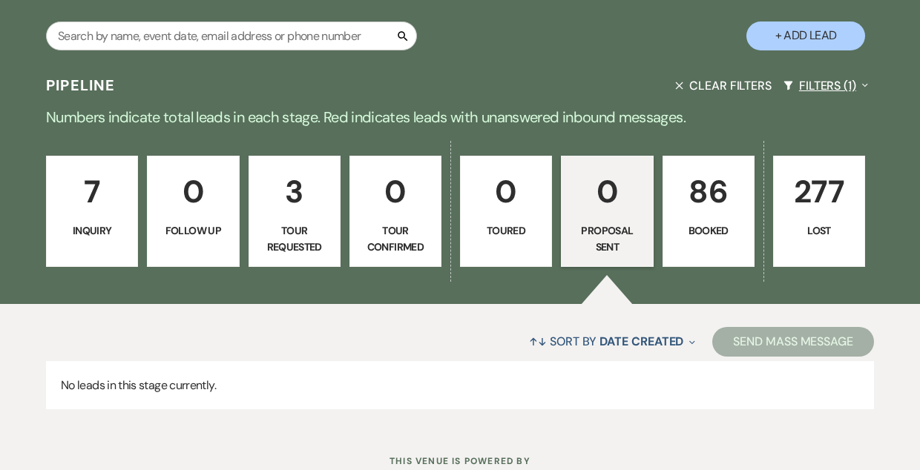
click at [809, 79] on button "Filters (1) Expand" at bounding box center [826, 85] width 96 height 39
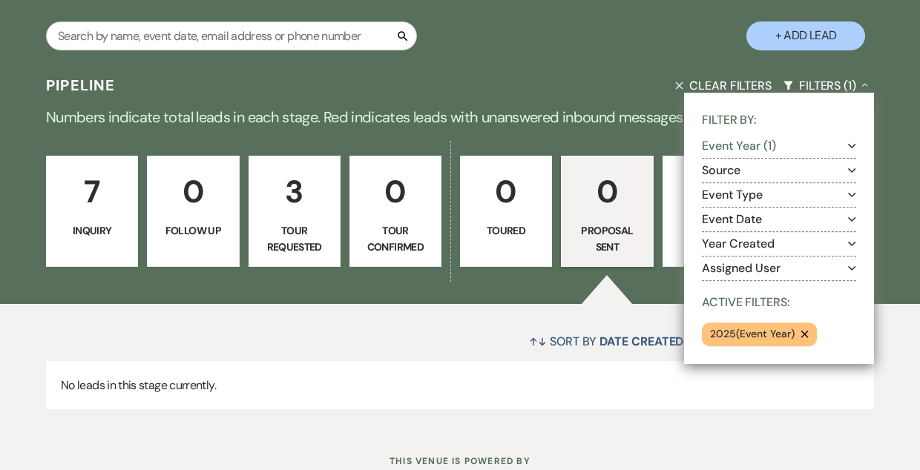
click at [746, 147] on button "Event Year (1) Expand" at bounding box center [779, 146] width 154 height 12
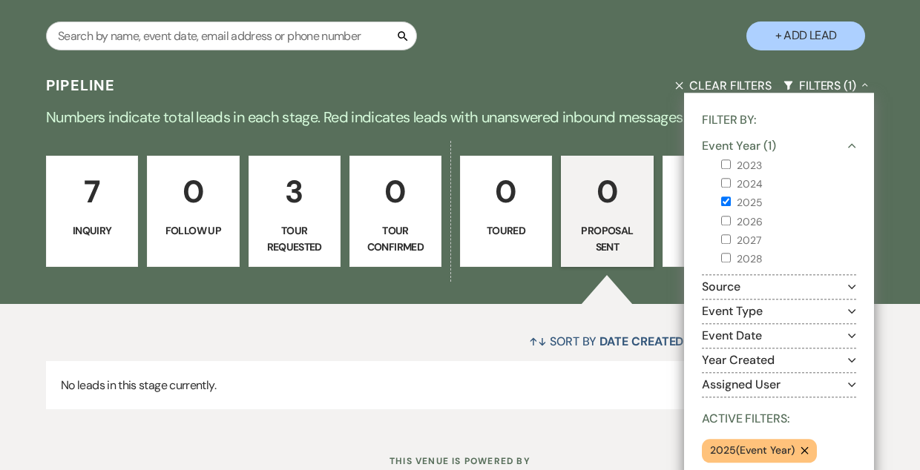
click at [726, 185] on input "2024" at bounding box center [726, 183] width 10 height 10
checkbox input "true"
click at [726, 200] on input "2025" at bounding box center [726, 202] width 10 height 10
checkbox input "false"
click at [610, 69] on div "Pipeline Clear Filters Filters (1) Collapse Filter By: Event Year (1) Collapse …" at bounding box center [460, 85] width 920 height 39
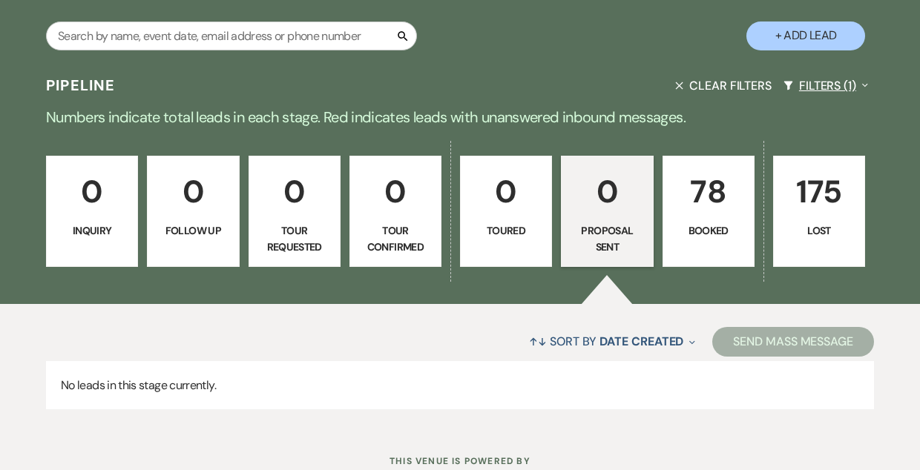
click at [826, 87] on button "Filters (1) Expand" at bounding box center [826, 85] width 96 height 39
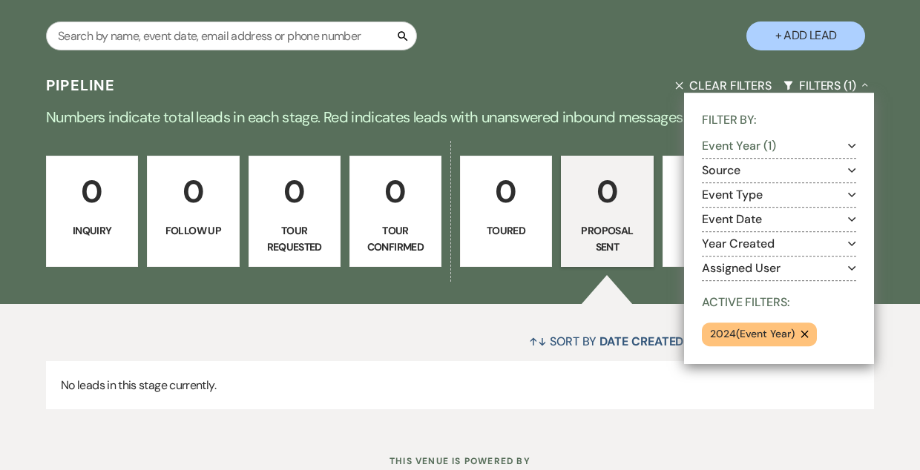
click at [761, 151] on button "Event Year (1) Expand" at bounding box center [779, 146] width 154 height 12
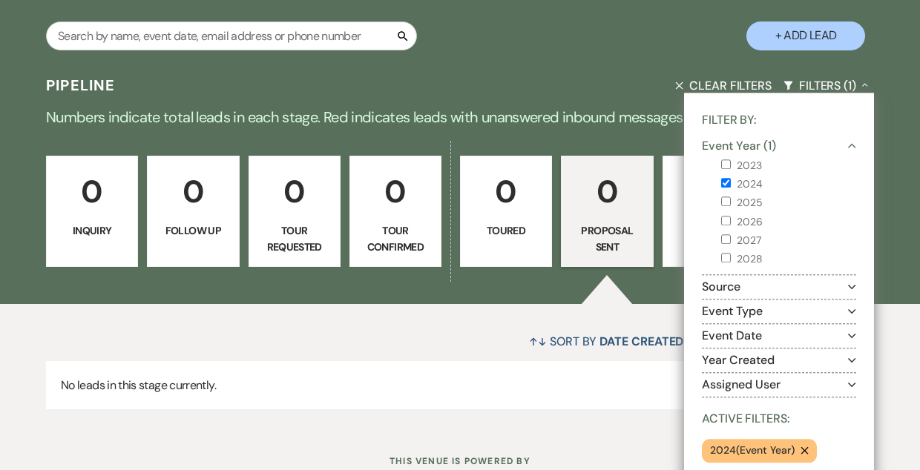
click at [729, 224] on input "2026" at bounding box center [726, 221] width 10 height 10
checkbox input "true"
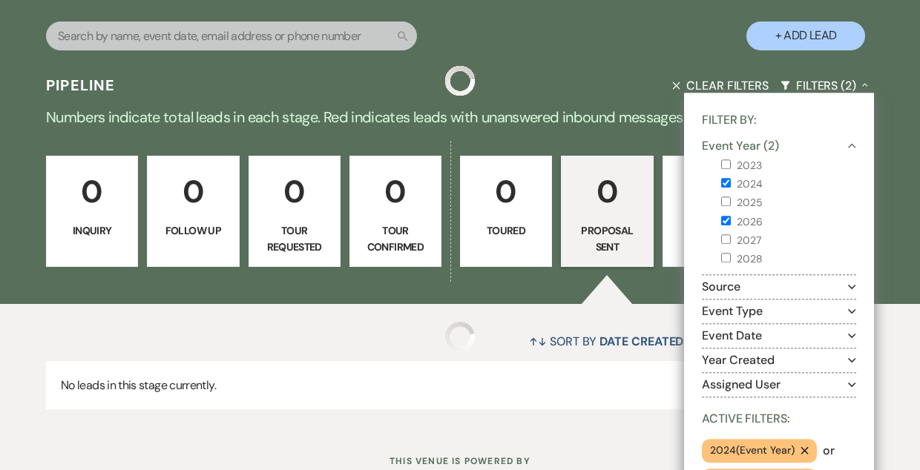
click at [729, 184] on input "2024" at bounding box center [726, 183] width 10 height 10
checkbox input "false"
select select "6"
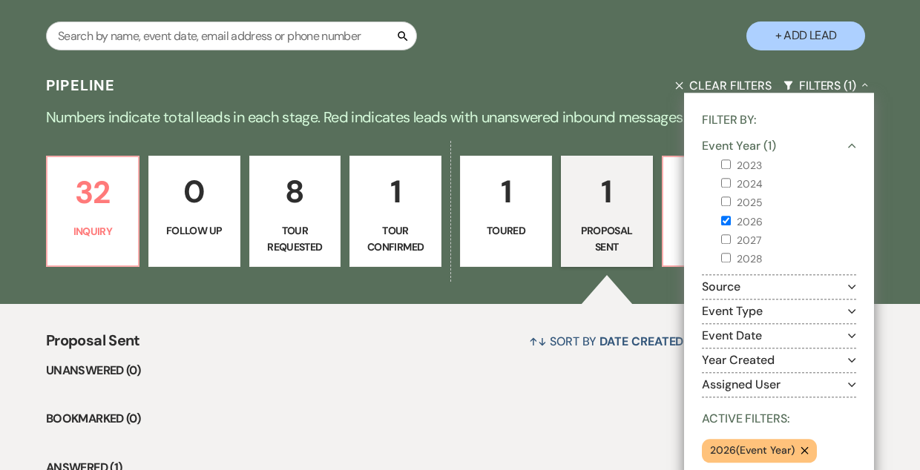
click at [603, 66] on div "Pipeline Clear Filters Filters (1) Collapse Filter By: Event Year (1) Collapse …" at bounding box center [460, 85] width 920 height 39
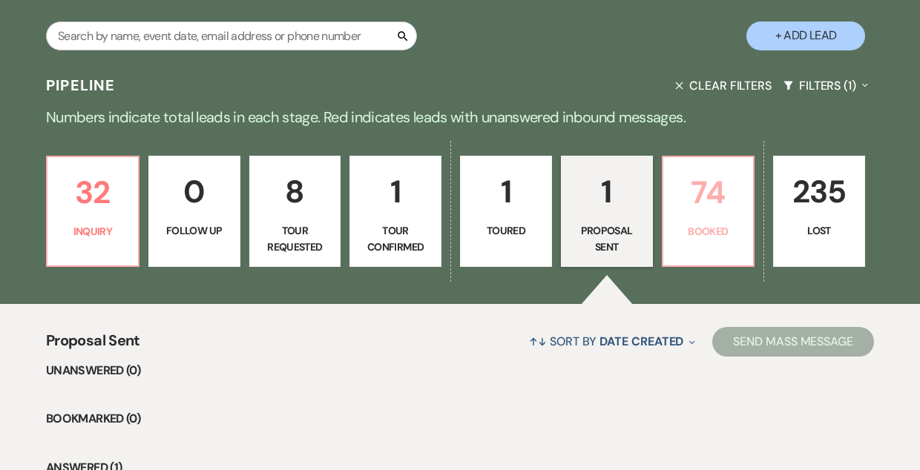
click at [683, 200] on p "74" at bounding box center [708, 193] width 73 height 50
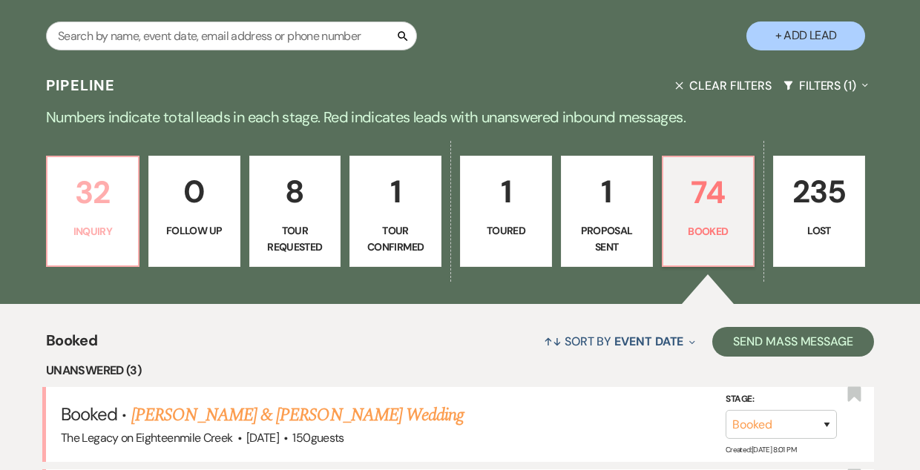
click at [82, 191] on p "32" at bounding box center [92, 193] width 73 height 50
